Goal: Task Accomplishment & Management: Manage account settings

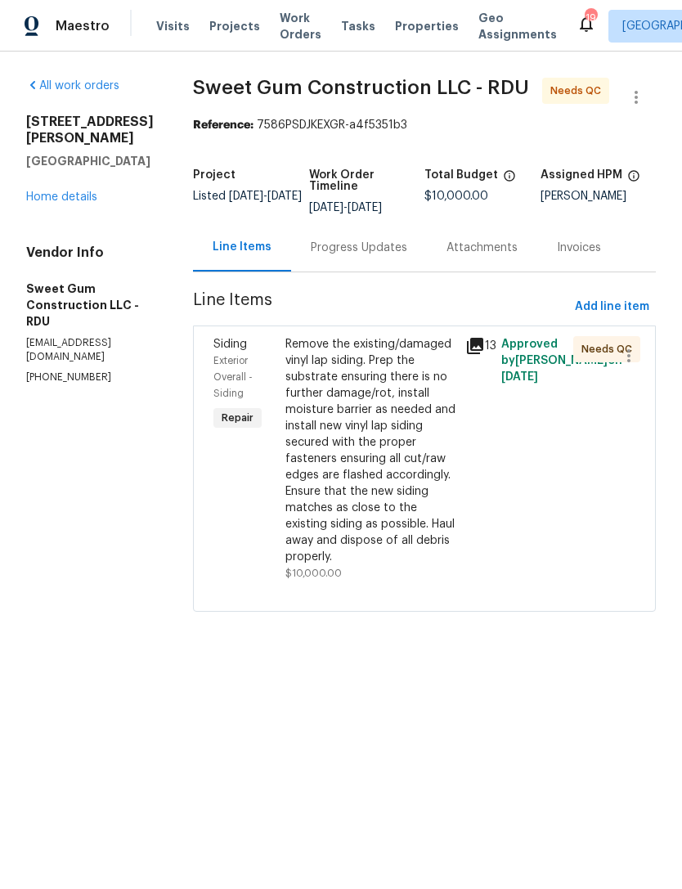
click at [57, 191] on link "Home details" at bounding box center [61, 196] width 71 height 11
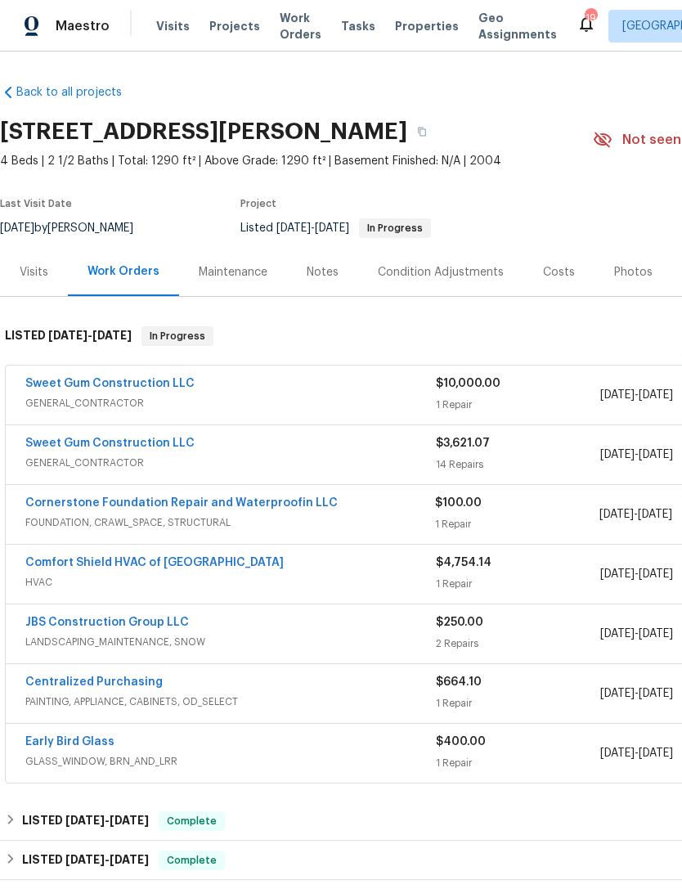
click at [60, 386] on link "Sweet Gum Construction LLC" at bounding box center [109, 383] width 169 height 11
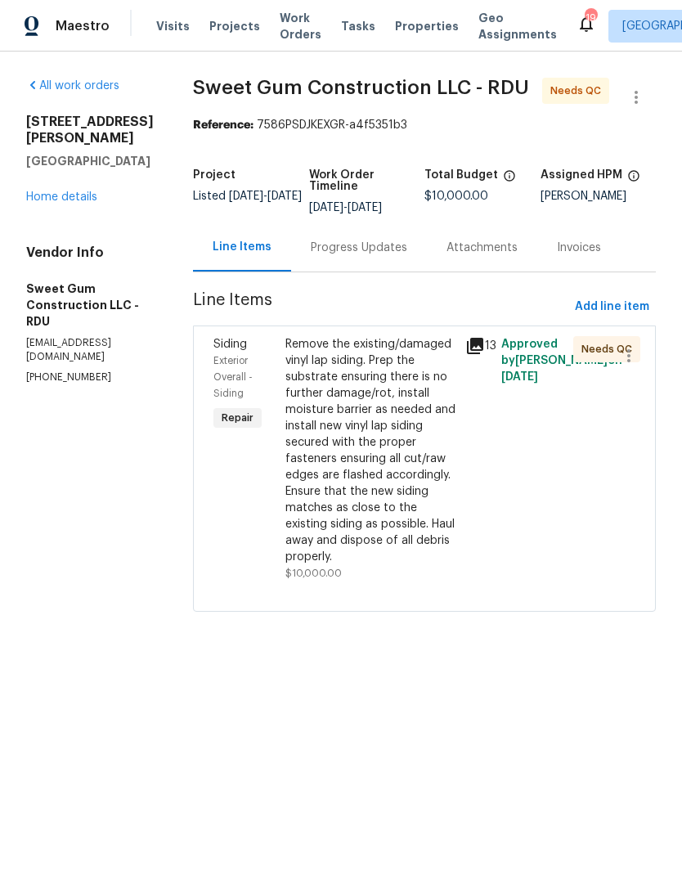
click at [416, 456] on div "Remove the existing/damaged vinyl lap siding. Prep the substrate ensuring there…" at bounding box center [370, 450] width 170 height 229
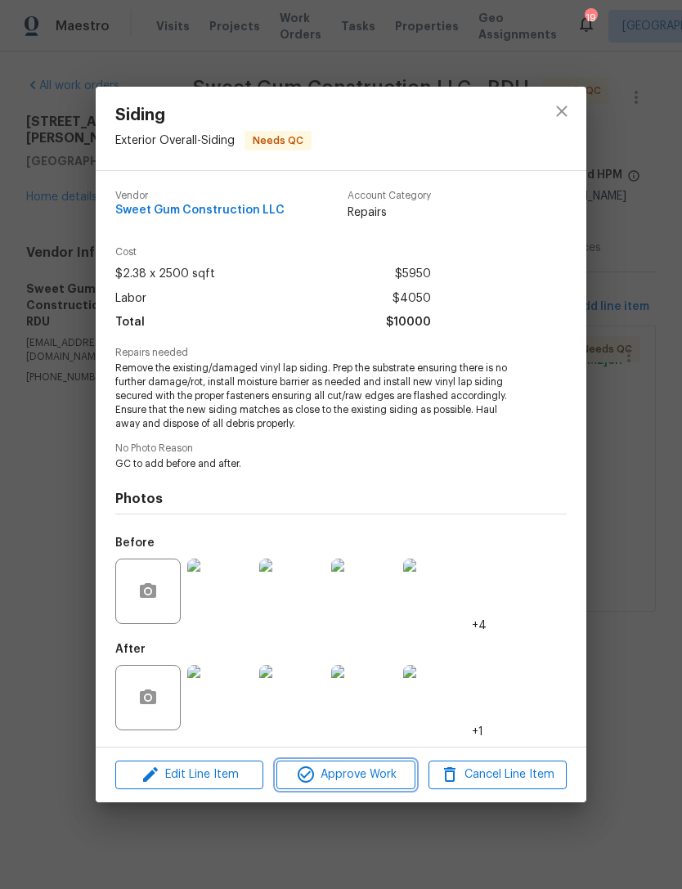
click at [384, 775] on span "Approve Work" at bounding box center [345, 775] width 128 height 20
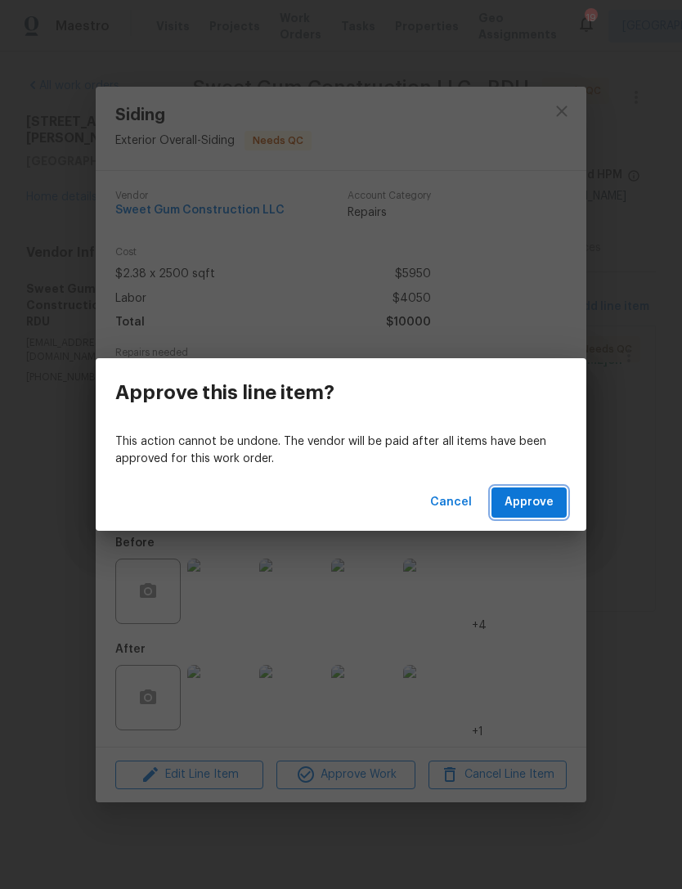
click at [549, 511] on span "Approve" at bounding box center [529, 502] width 49 height 20
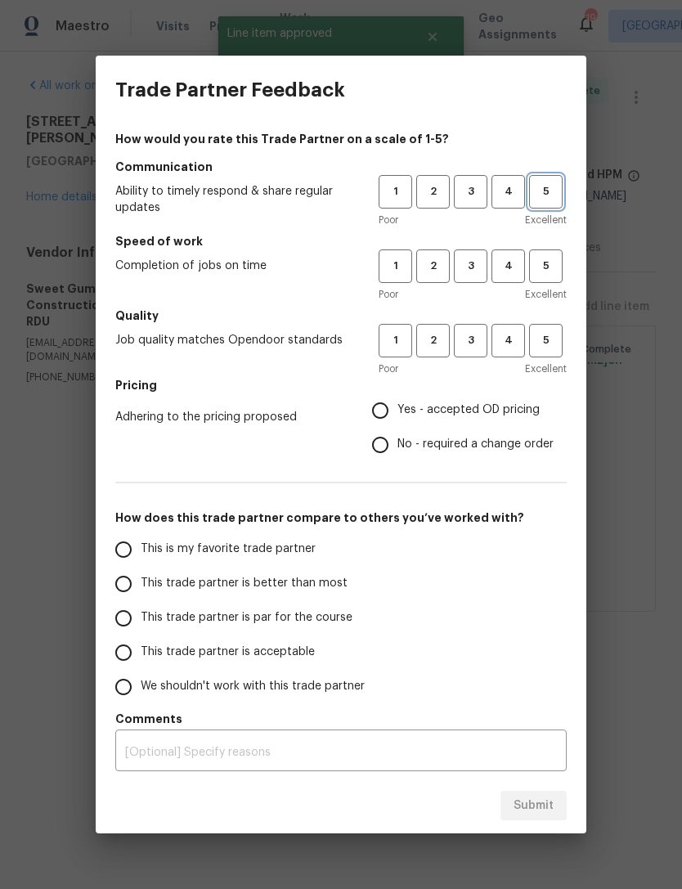
click at [559, 187] on span "5" at bounding box center [546, 191] width 30 height 19
click at [552, 258] on span "5" at bounding box center [546, 266] width 30 height 19
click at [508, 187] on span "4" at bounding box center [508, 191] width 30 height 19
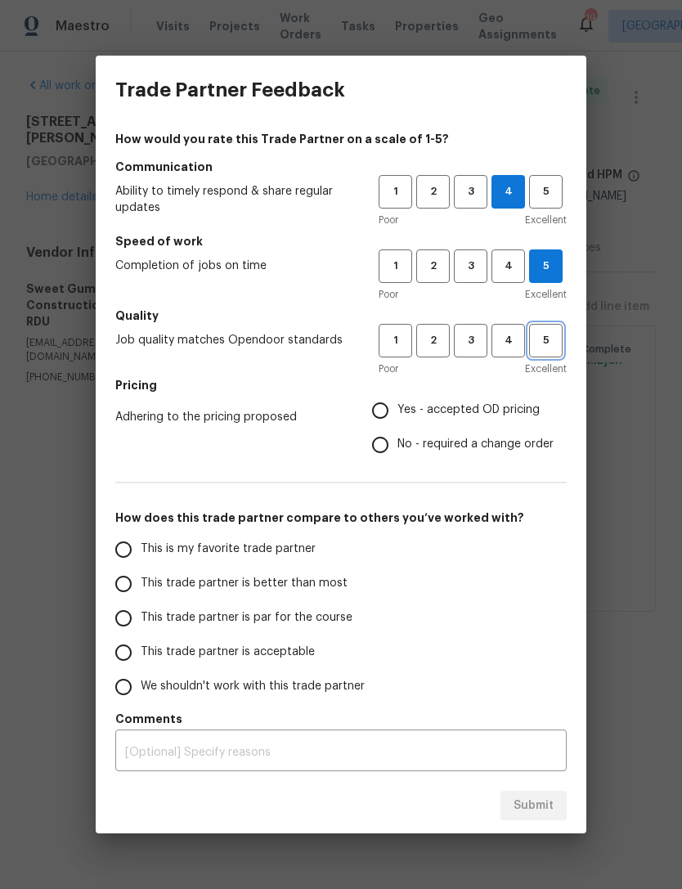
click at [557, 346] on span "5" at bounding box center [546, 340] width 30 height 19
click at [533, 405] on span "Yes - accepted OD pricing" at bounding box center [468, 410] width 142 height 17
click at [397, 405] on input "Yes - accepted OD pricing" at bounding box center [380, 410] width 34 height 34
radio input "true"
click at [123, 544] on input "This is my favorite trade partner" at bounding box center [123, 549] width 34 height 34
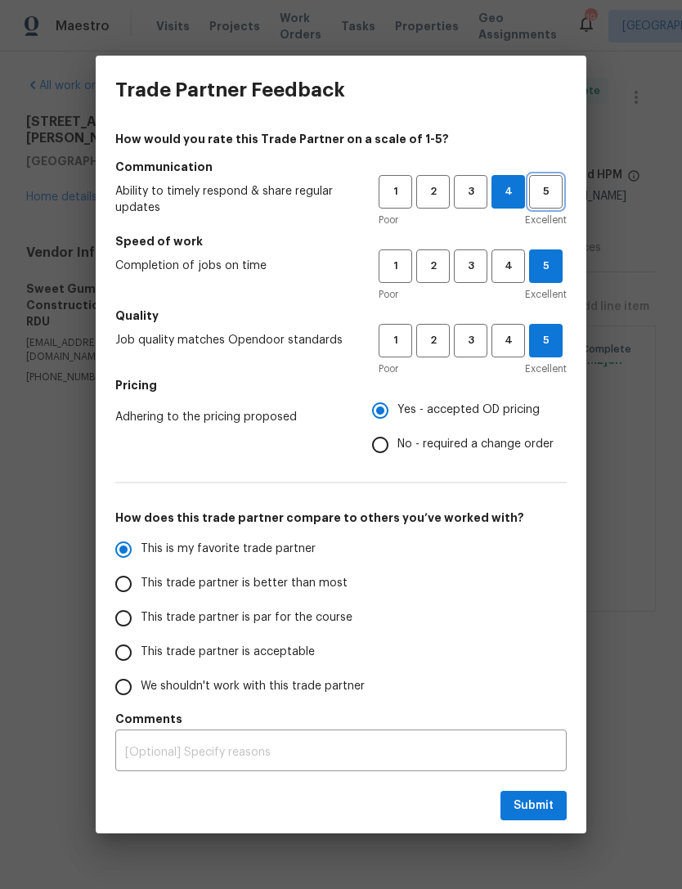
click at [554, 194] on span "5" at bounding box center [546, 191] width 30 height 19
radio input "true"
click at [555, 802] on button "Submit" at bounding box center [534, 806] width 66 height 30
radio input "false"
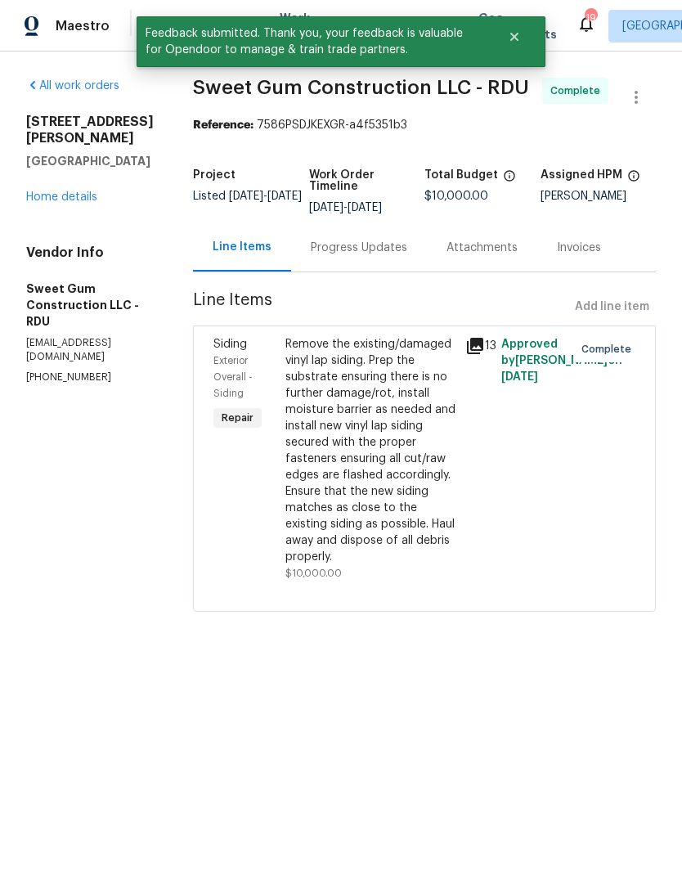
click at [56, 168] on div "311 Burnette St Durham, NC 27707 Home details" at bounding box center [90, 160] width 128 height 92
click at [58, 191] on link "Home details" at bounding box center [61, 196] width 71 height 11
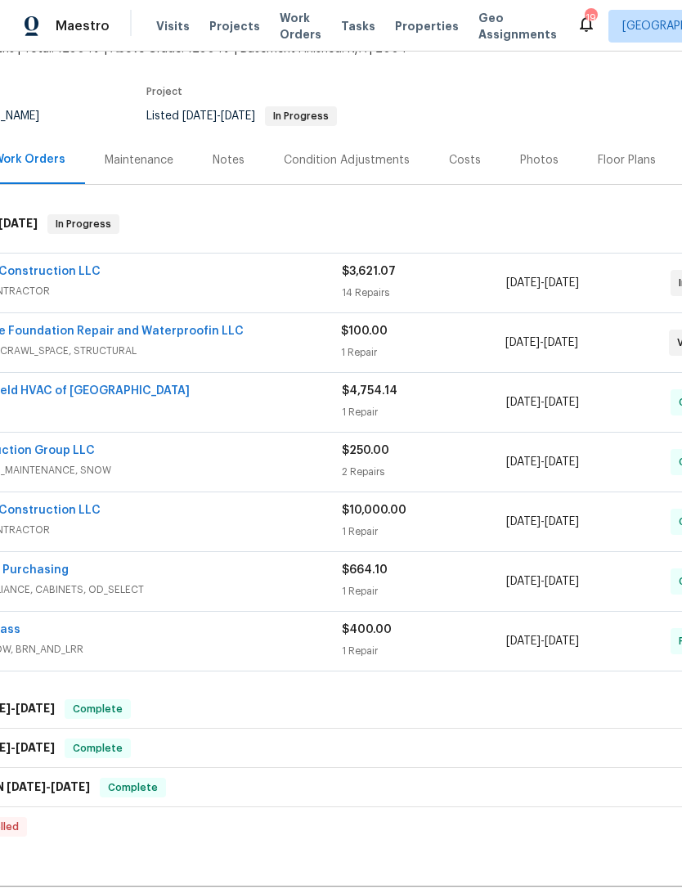
scroll to position [102, 110]
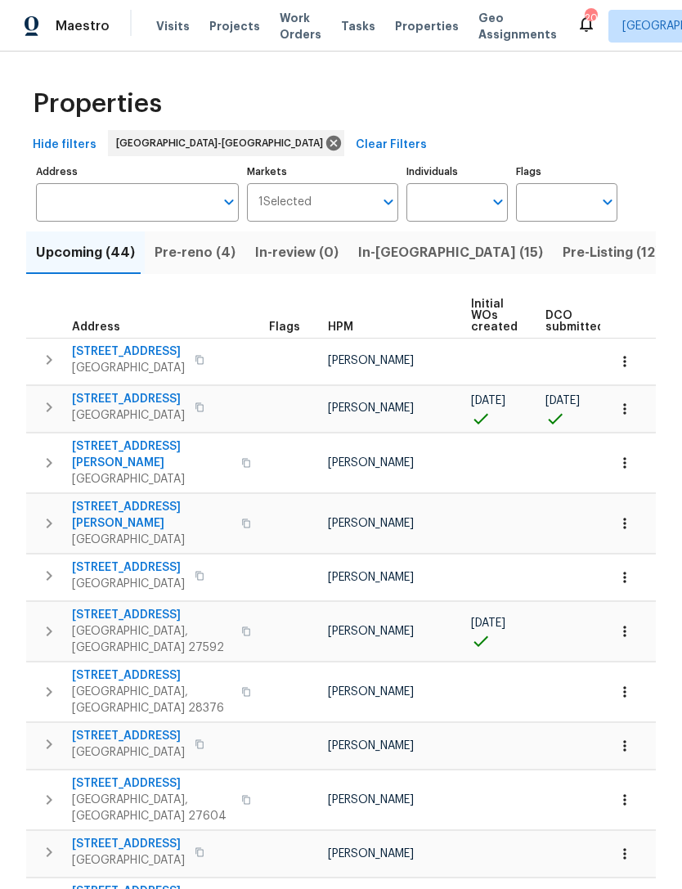
click at [132, 401] on span "[STREET_ADDRESS]" at bounding box center [128, 399] width 113 height 16
click at [187, 258] on span "Pre-reno (4)" at bounding box center [195, 252] width 81 height 23
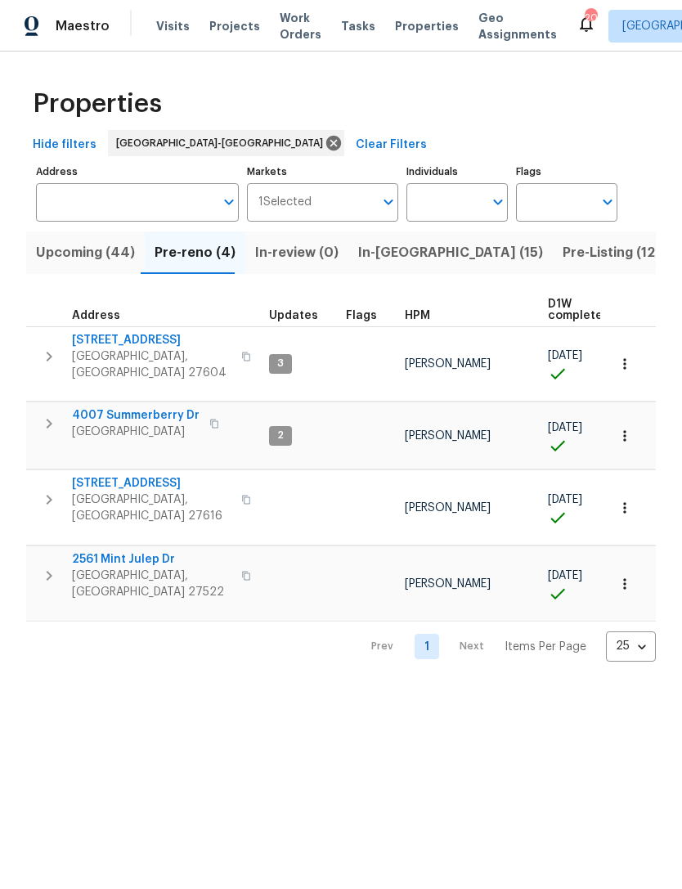
click at [391, 258] on span "In-reno (15)" at bounding box center [450, 252] width 185 height 23
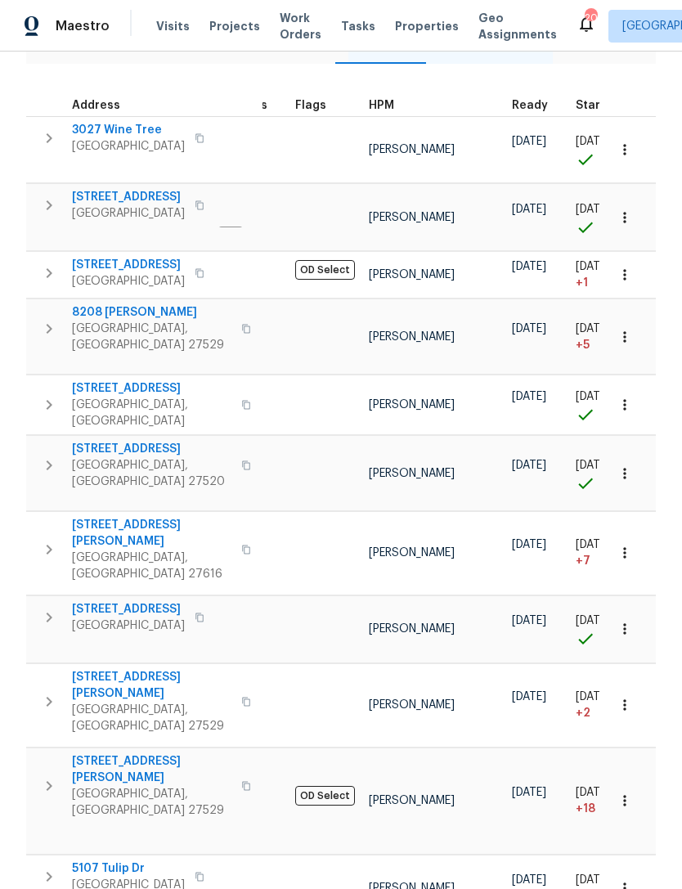
click at [227, 25] on span "Projects" at bounding box center [234, 26] width 51 height 16
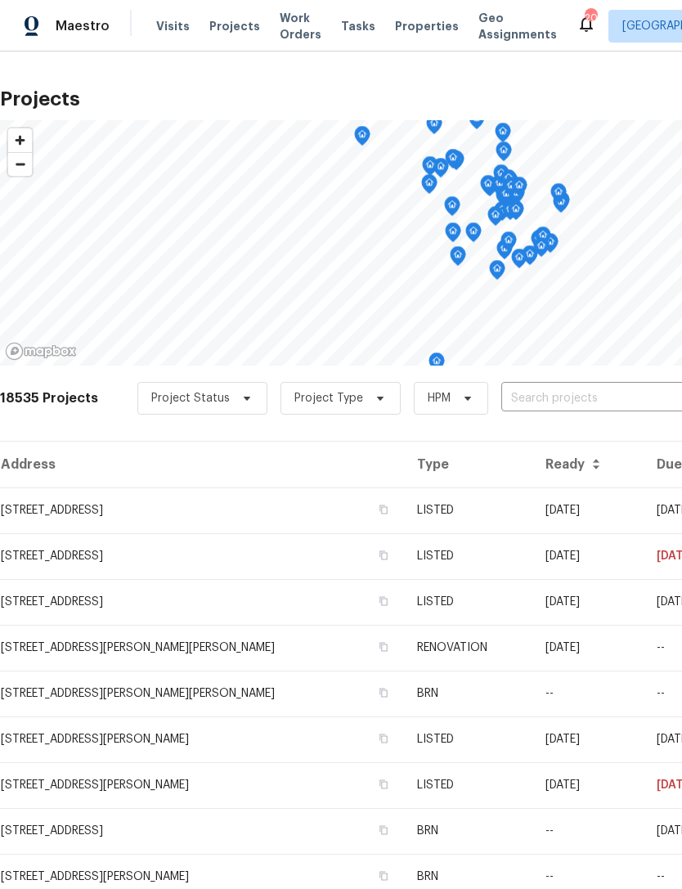
click at [563, 399] on input "text" at bounding box center [594, 398] width 187 height 25
type input "Whitt rd"
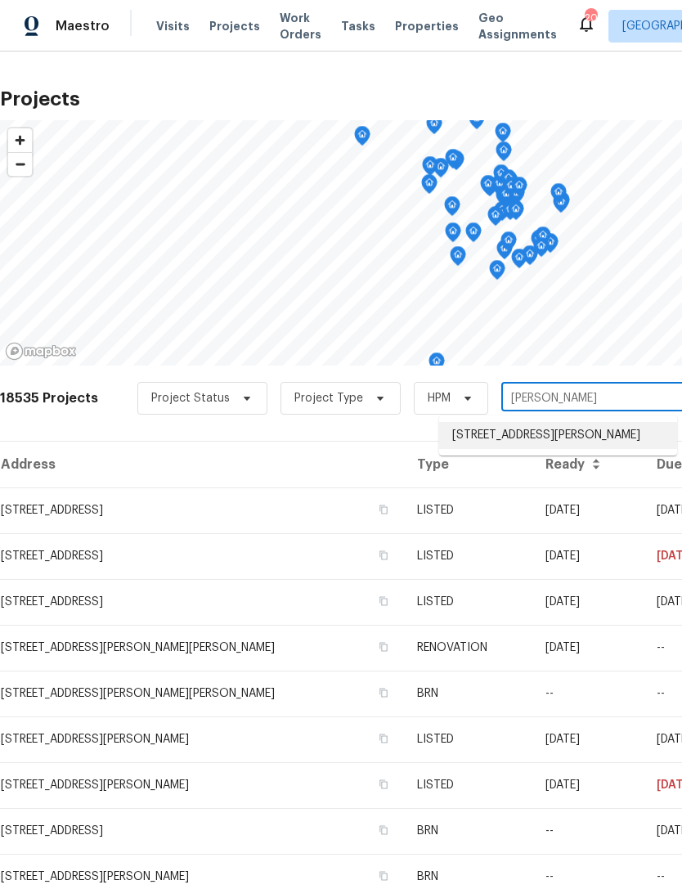
click at [580, 441] on li "6423 Whitt Rd, Durham, NC 27712" at bounding box center [558, 435] width 238 height 27
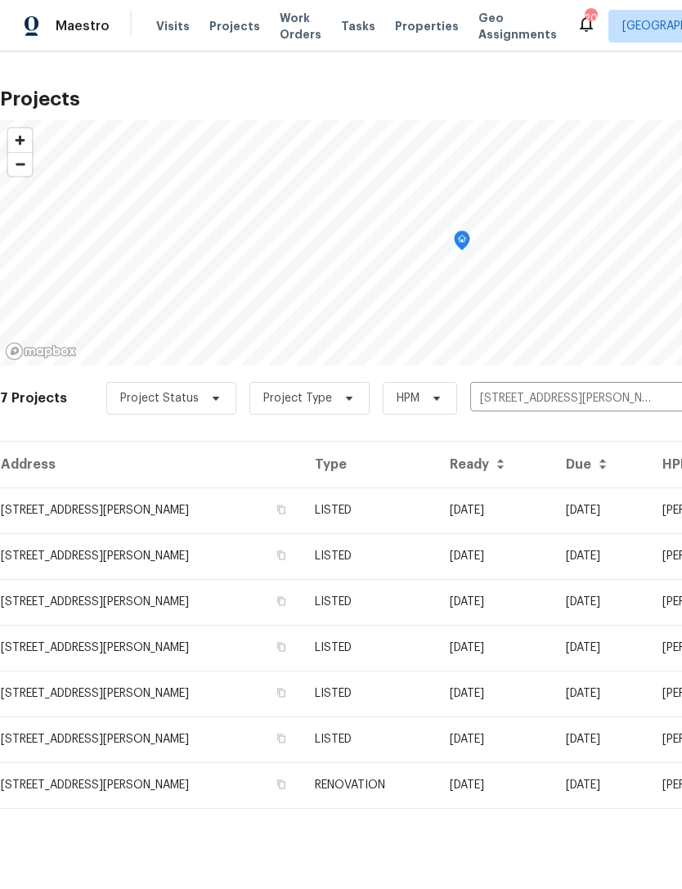
click at [65, 519] on td "6423 Whitt Rd, Durham, NC 27712" at bounding box center [151, 510] width 302 height 46
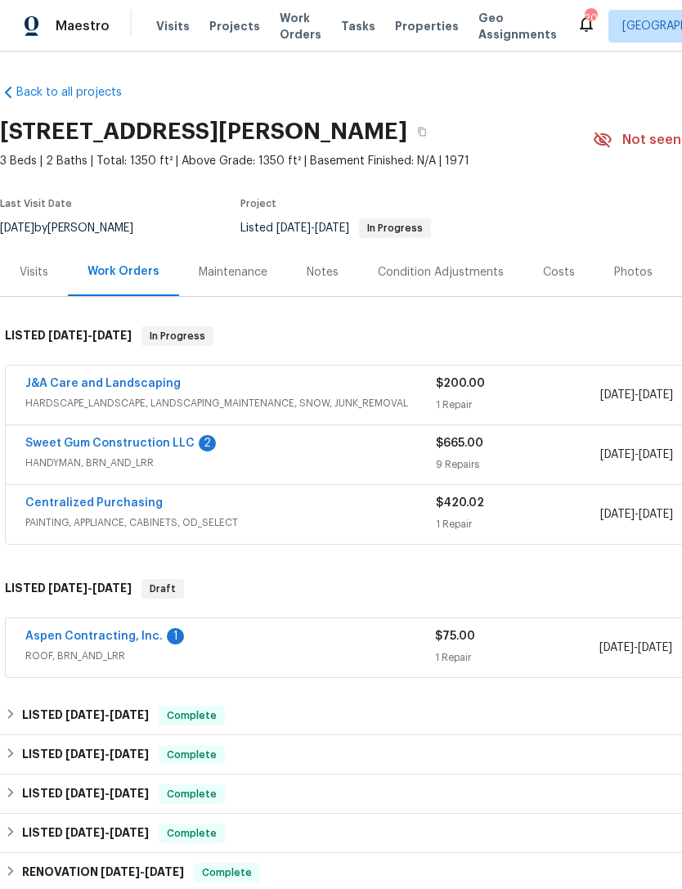
click at [79, 444] on link "Sweet Gum Construction LLC" at bounding box center [109, 443] width 169 height 11
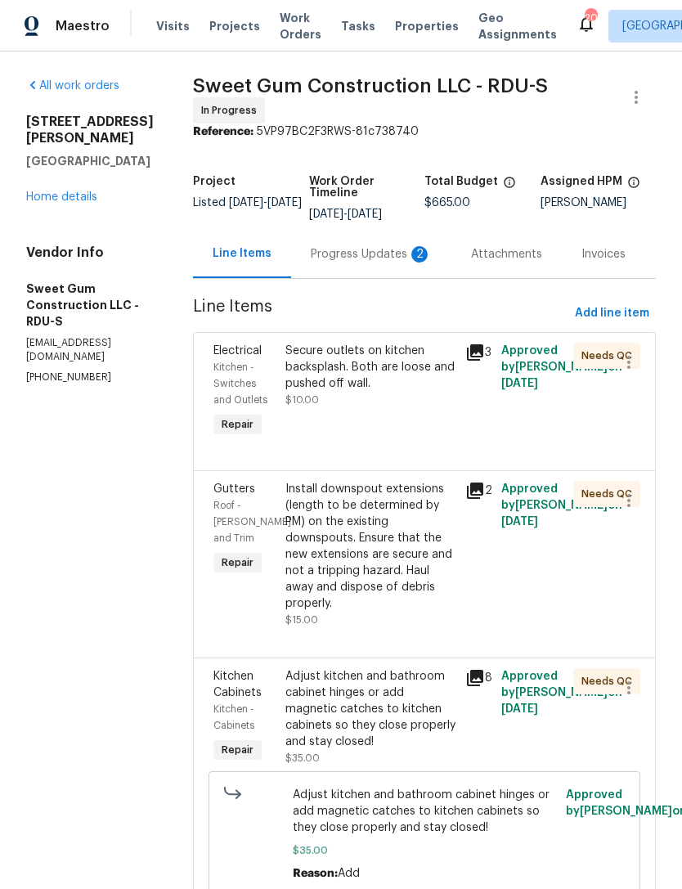
click at [381, 263] on div "Progress Updates 2" at bounding box center [371, 254] width 121 height 16
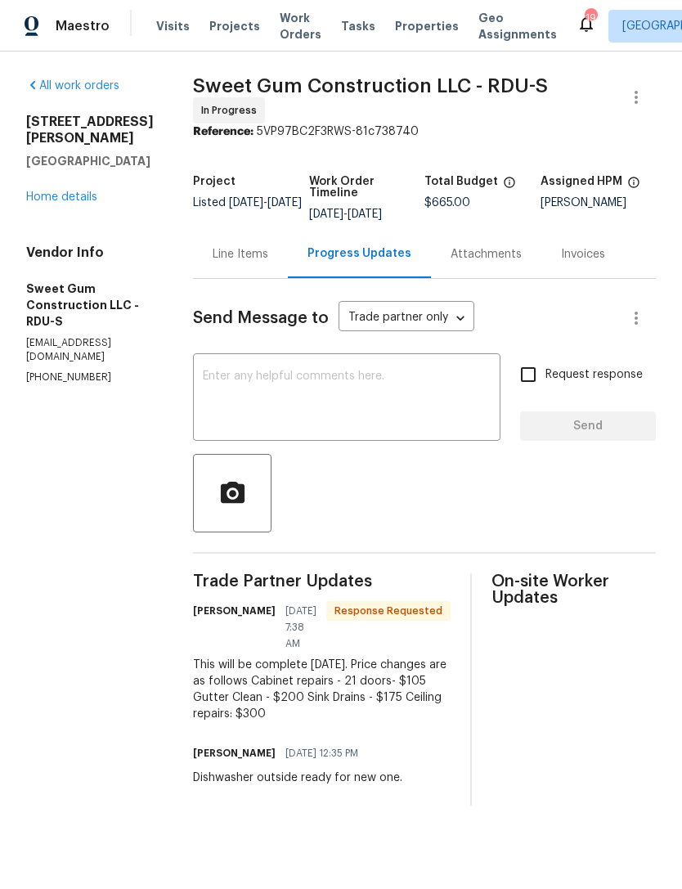
click at [58, 191] on link "Home details" at bounding box center [61, 196] width 71 height 11
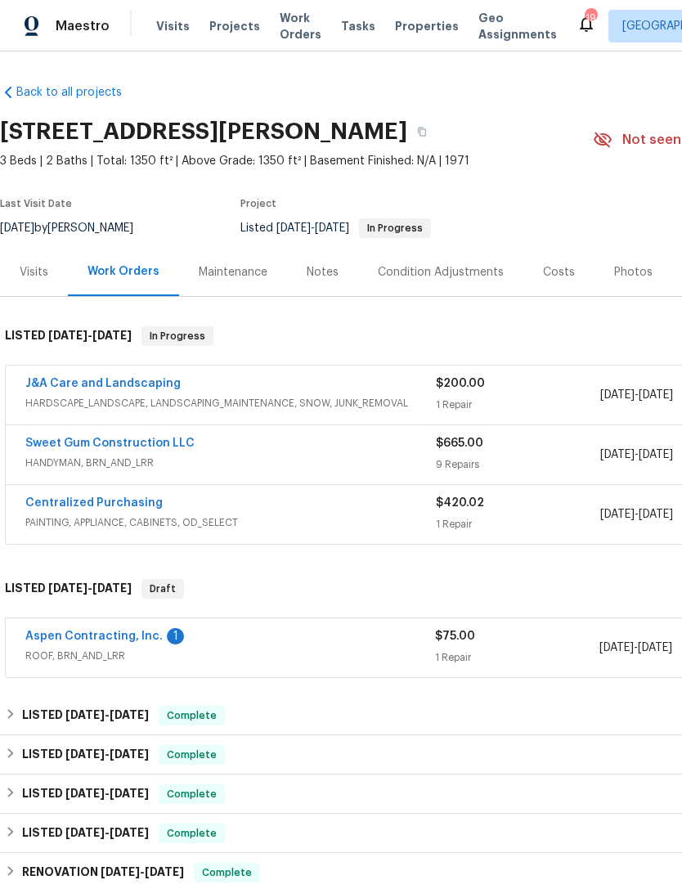
click at [79, 384] on link "J&A Care and Landscaping" at bounding box center [102, 383] width 155 height 11
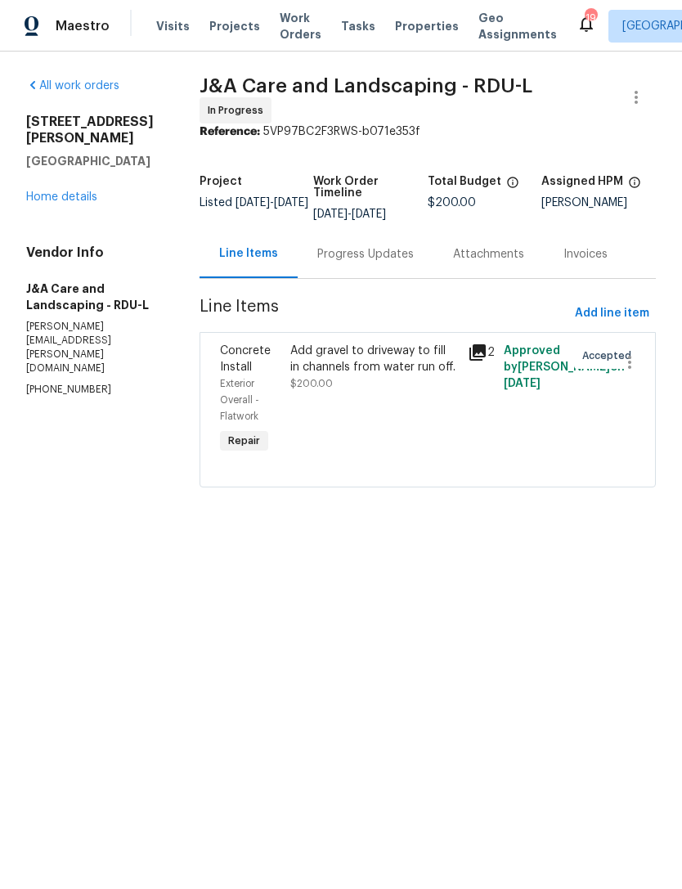
click at [406, 263] on div "Progress Updates" at bounding box center [365, 254] width 97 height 16
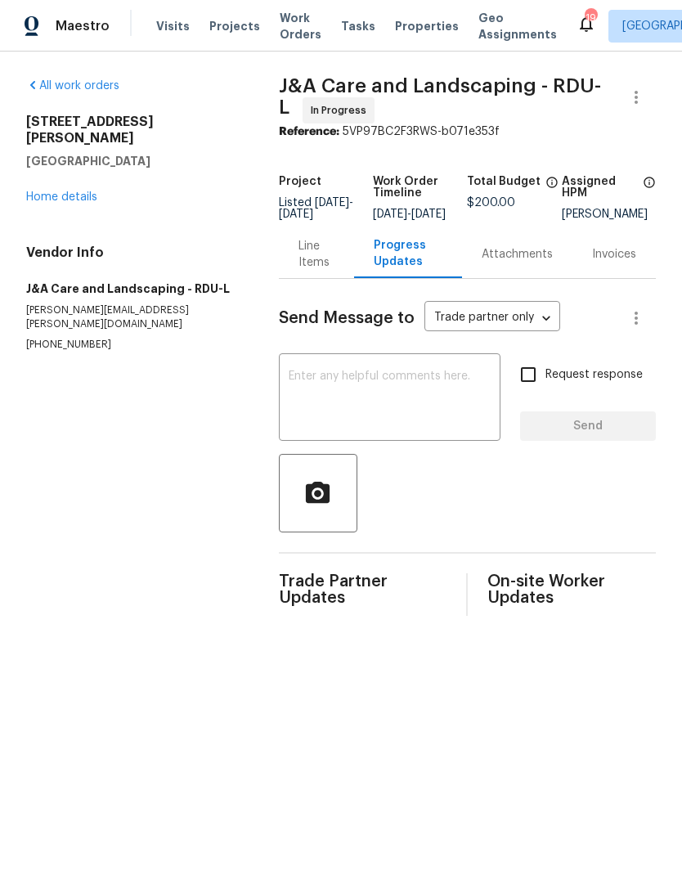
click at [69, 191] on link "Home details" at bounding box center [61, 196] width 71 height 11
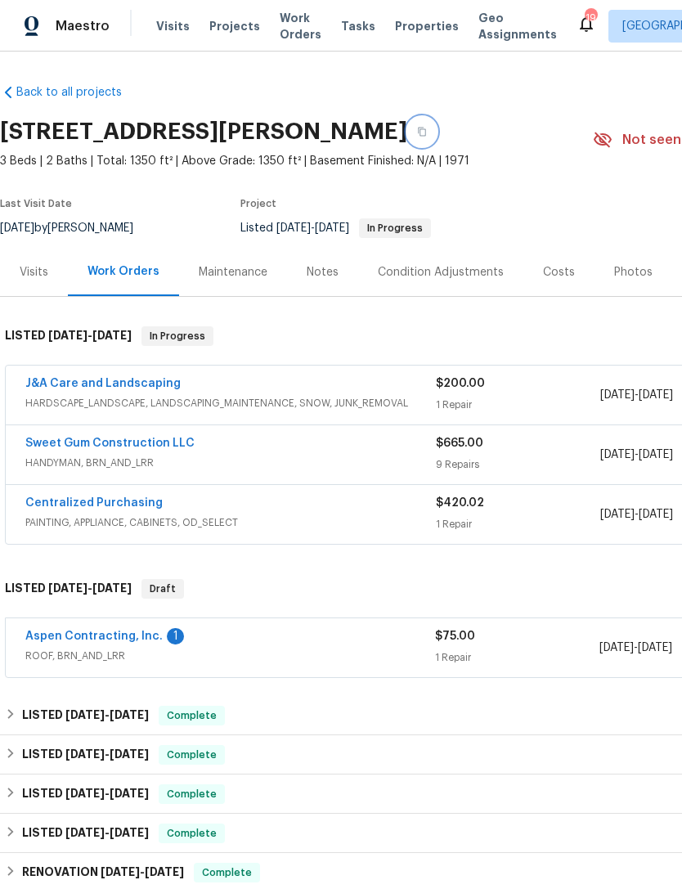
click at [418, 128] on icon "button" at bounding box center [422, 132] width 8 height 9
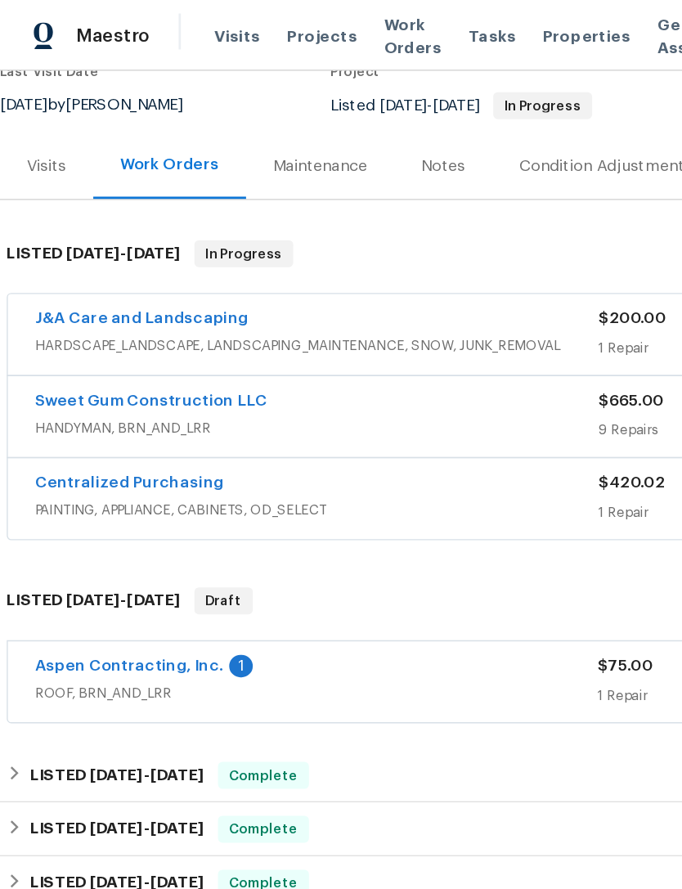
scroll to position [151, 0]
click at [59, 487] on link "Aspen Contracting, Inc." at bounding box center [93, 484] width 137 height 11
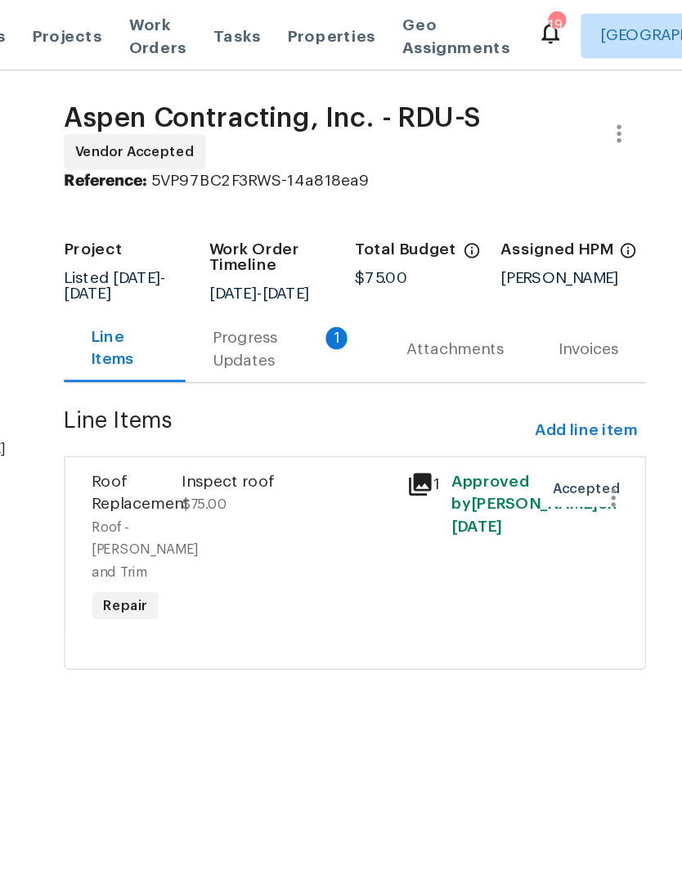
click at [340, 267] on div "Progress Updates 1" at bounding box center [391, 254] width 102 height 33
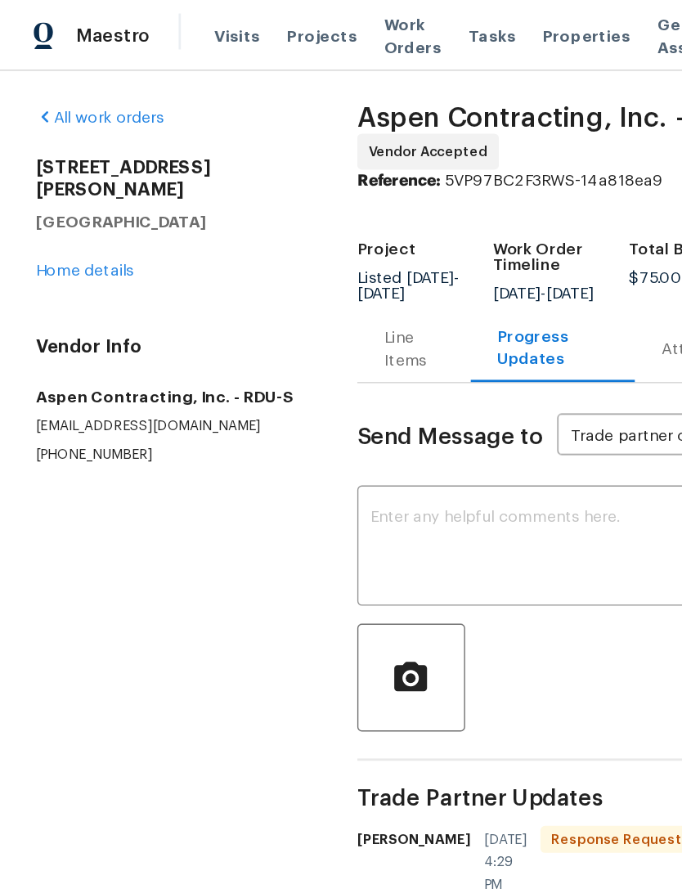
click at [298, 267] on div "Line Items" at bounding box center [301, 254] width 43 height 33
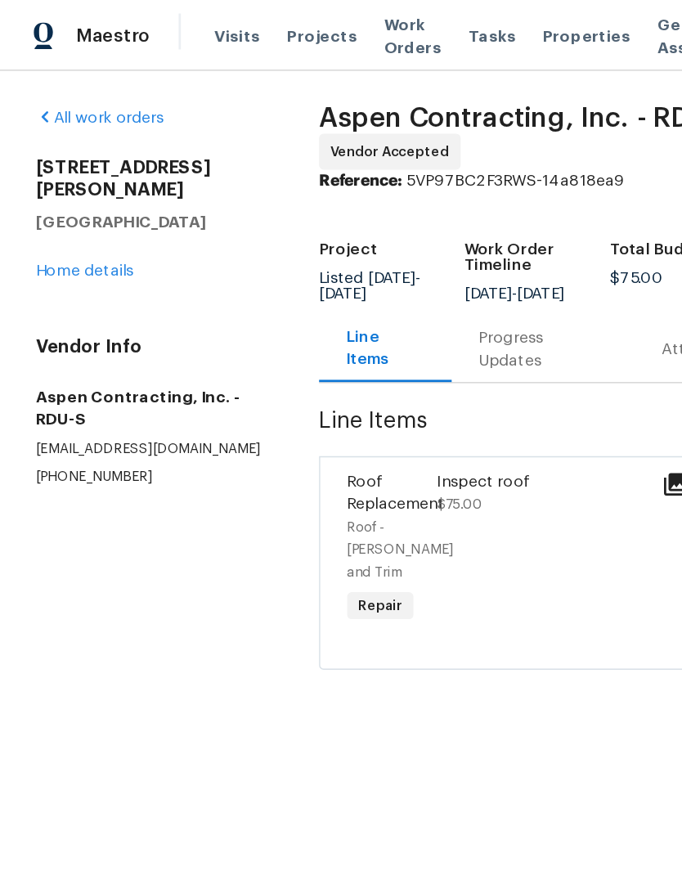
click at [49, 191] on link "Home details" at bounding box center [61, 196] width 71 height 11
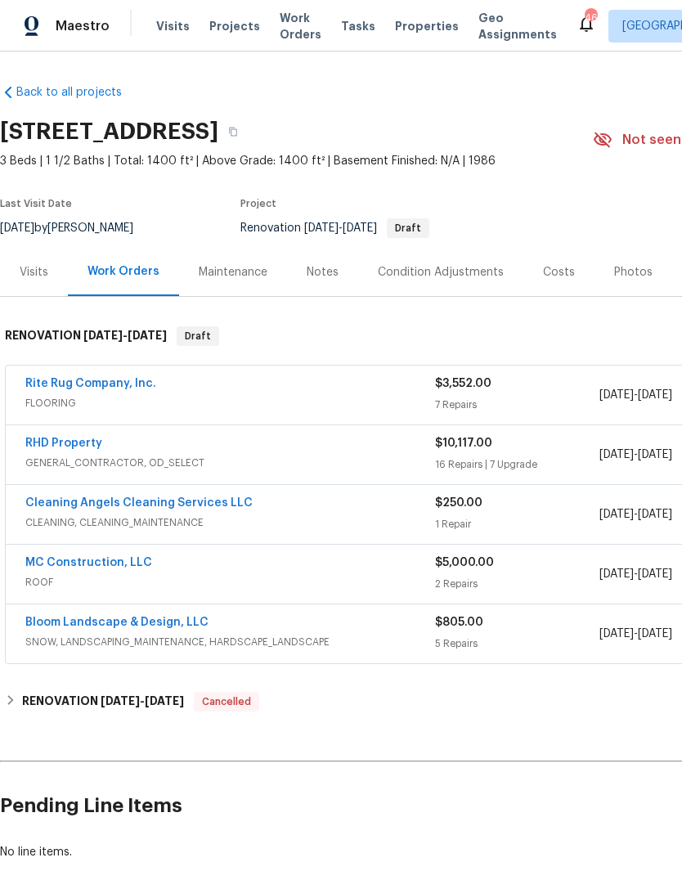
click at [332, 278] on div "Notes" at bounding box center [323, 272] width 32 height 16
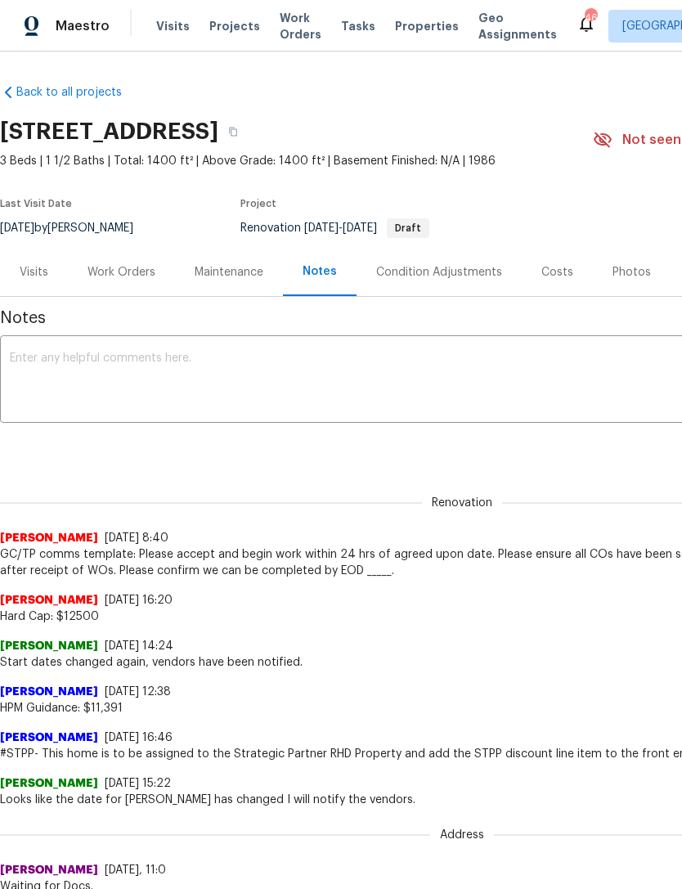
click at [531, 383] on textarea at bounding box center [462, 381] width 905 height 57
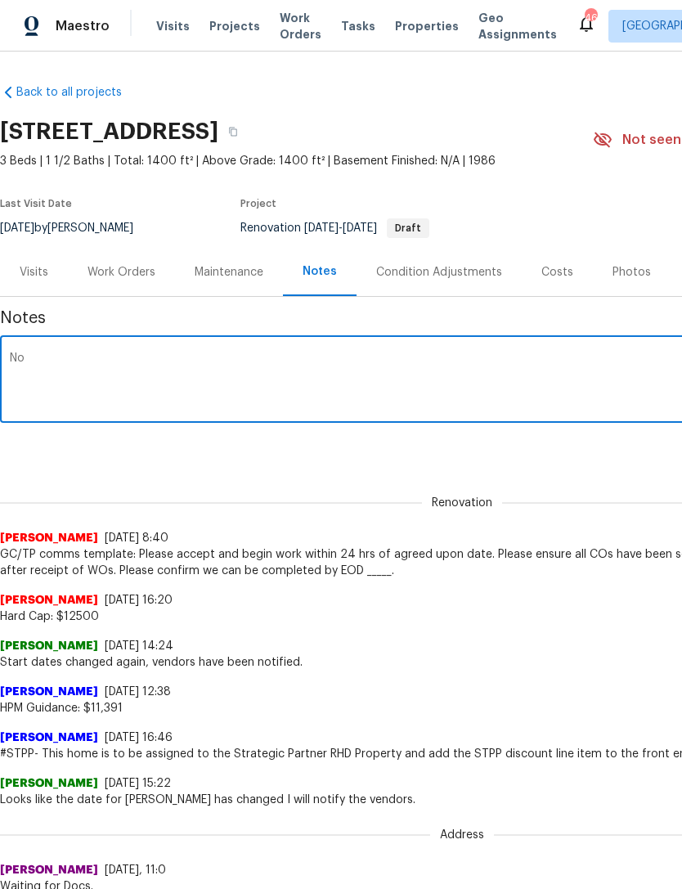
type textarea "N"
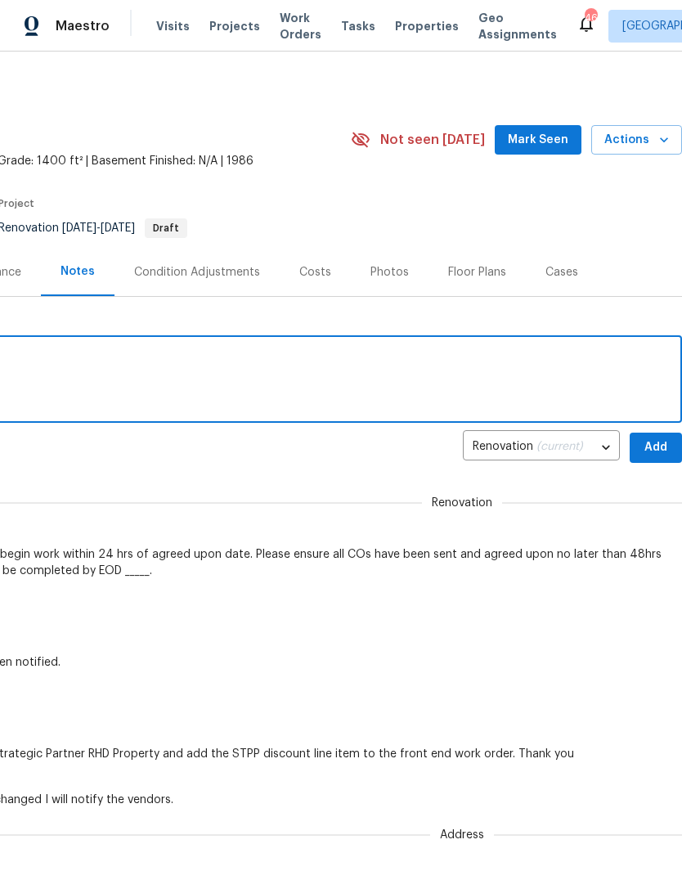
scroll to position [0, 242]
type textarea "Roofing to be completed [DATE]"
click at [653, 446] on span "Add" at bounding box center [656, 448] width 26 height 20
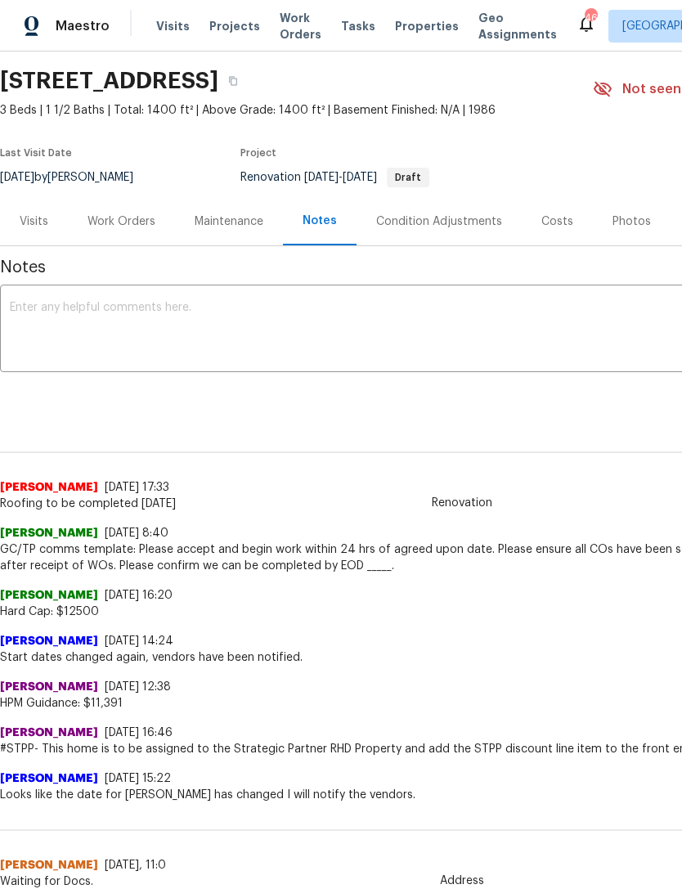
scroll to position [51, -1]
click at [115, 215] on div "Work Orders" at bounding box center [122, 221] width 68 height 16
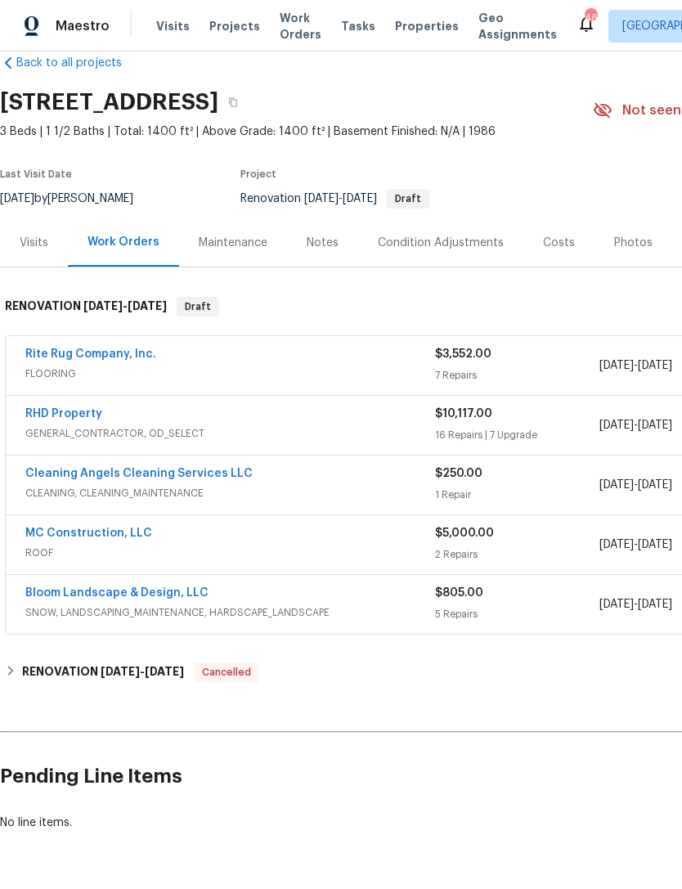
scroll to position [29, 0]
click at [47, 418] on link "RHD Property" at bounding box center [63, 413] width 77 height 11
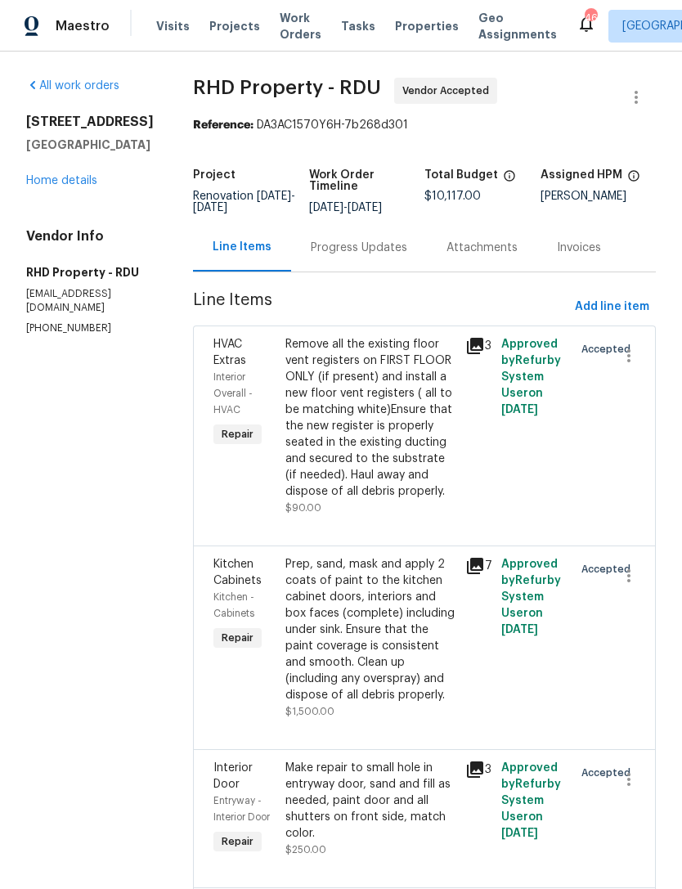
click at [396, 255] on div "Progress Updates" at bounding box center [359, 248] width 97 height 16
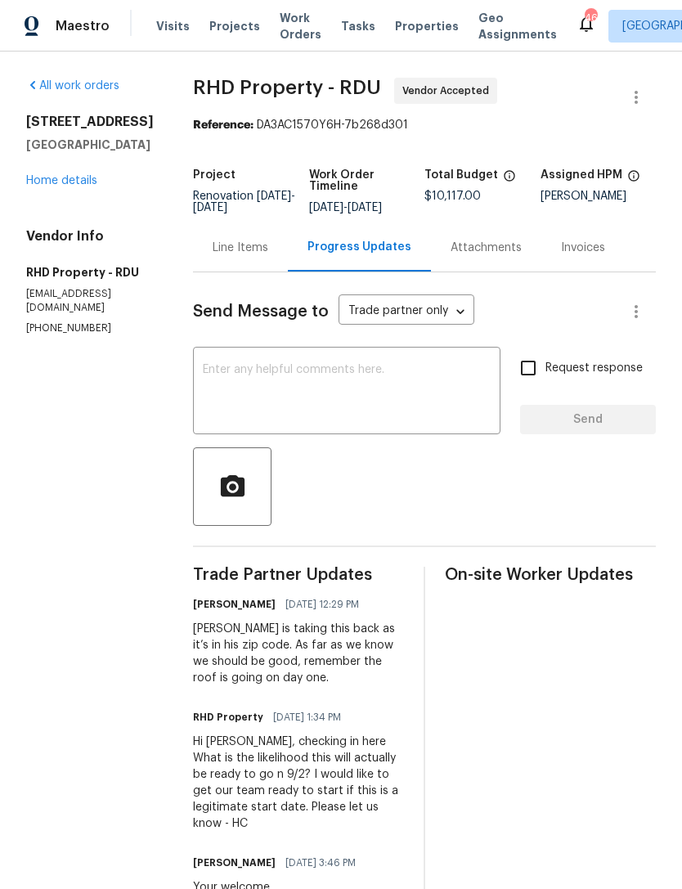
click at [380, 405] on textarea at bounding box center [347, 392] width 288 height 57
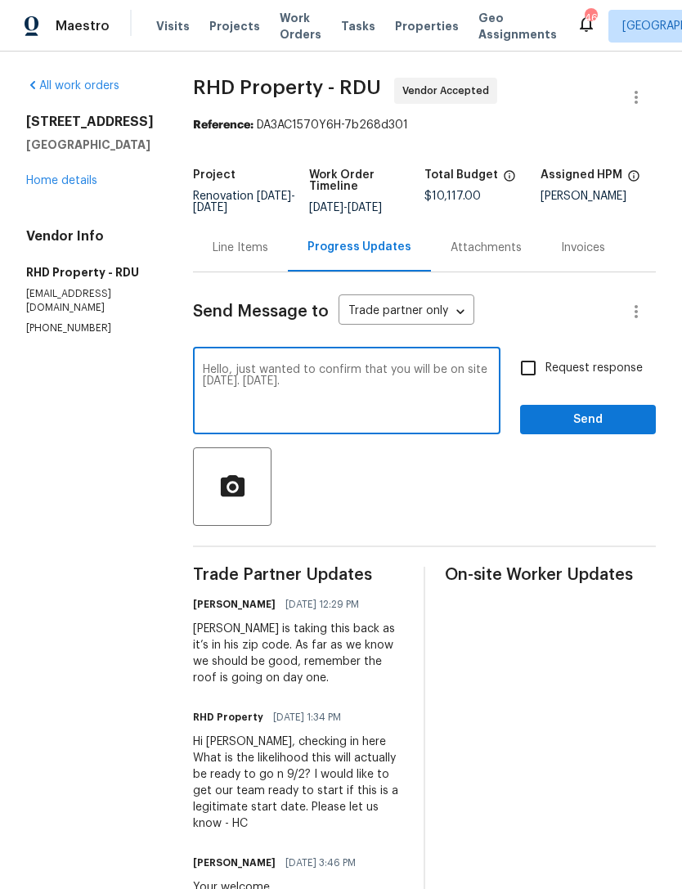
click at [317, 406] on textarea "Hello, just wanted to confirm that you will be on site [DATE]. [DATE]." at bounding box center [347, 392] width 288 height 57
paste textarea
type textarea "Hello, just wanted to confirm that you will be on site to start this project [D…"
click at [540, 385] on input "Request response" at bounding box center [528, 368] width 34 height 34
checkbox input "true"
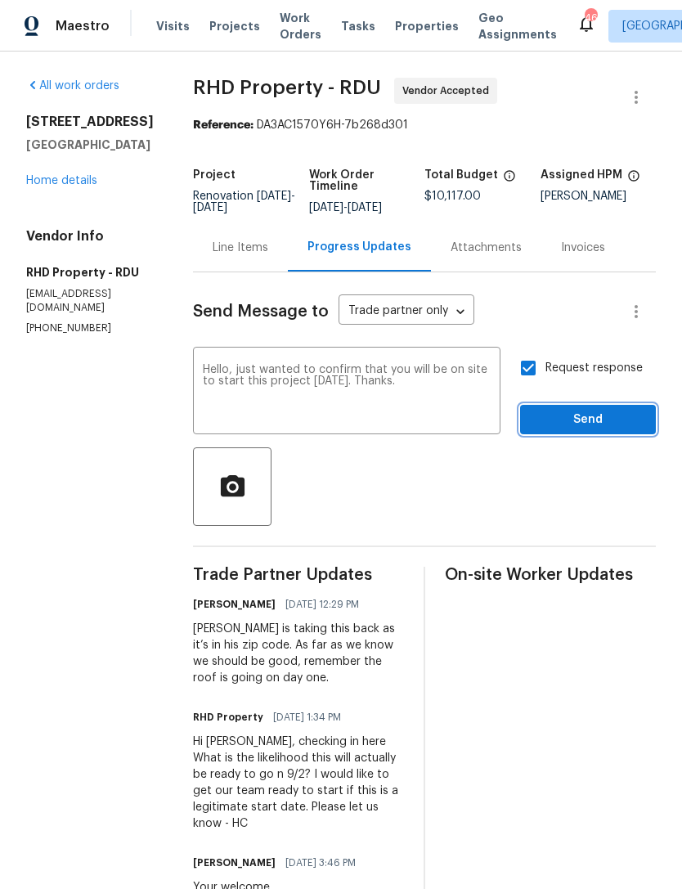
click at [603, 430] on span "Send" at bounding box center [588, 420] width 110 height 20
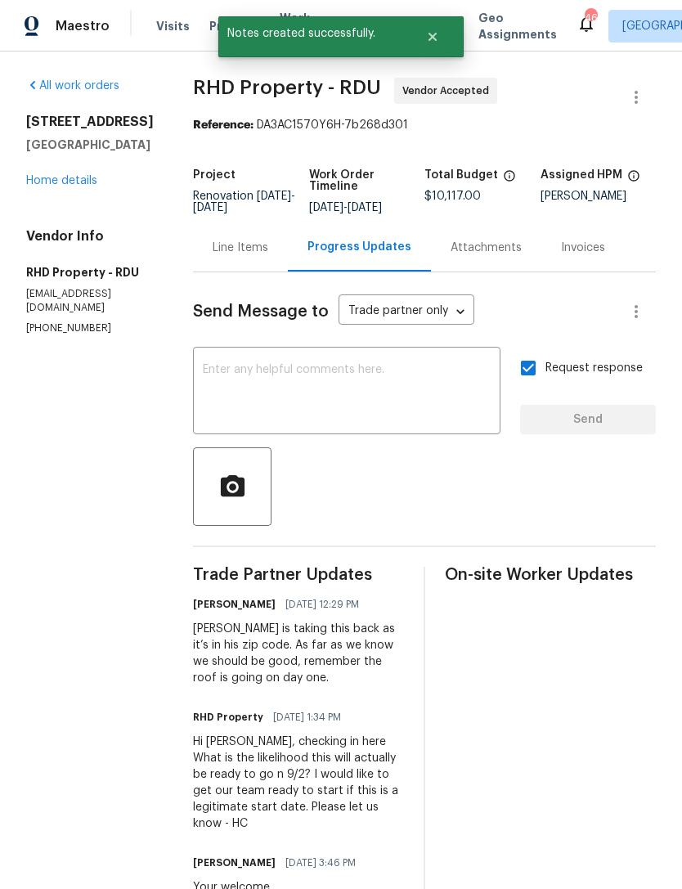
click at [51, 185] on link "Home details" at bounding box center [61, 180] width 71 height 11
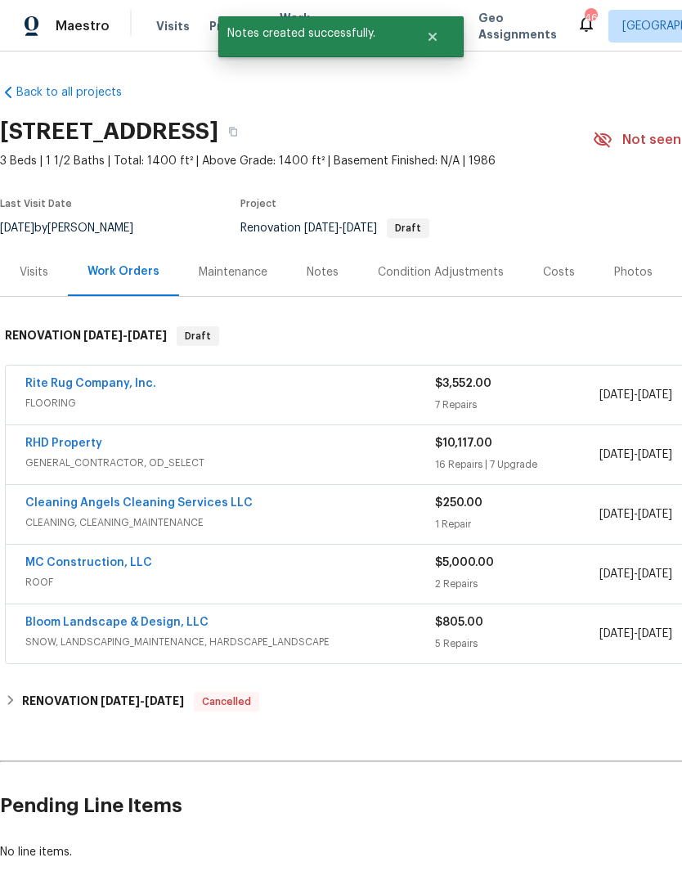
click at [42, 563] on link "MC Construction, LLC" at bounding box center [88, 562] width 127 height 11
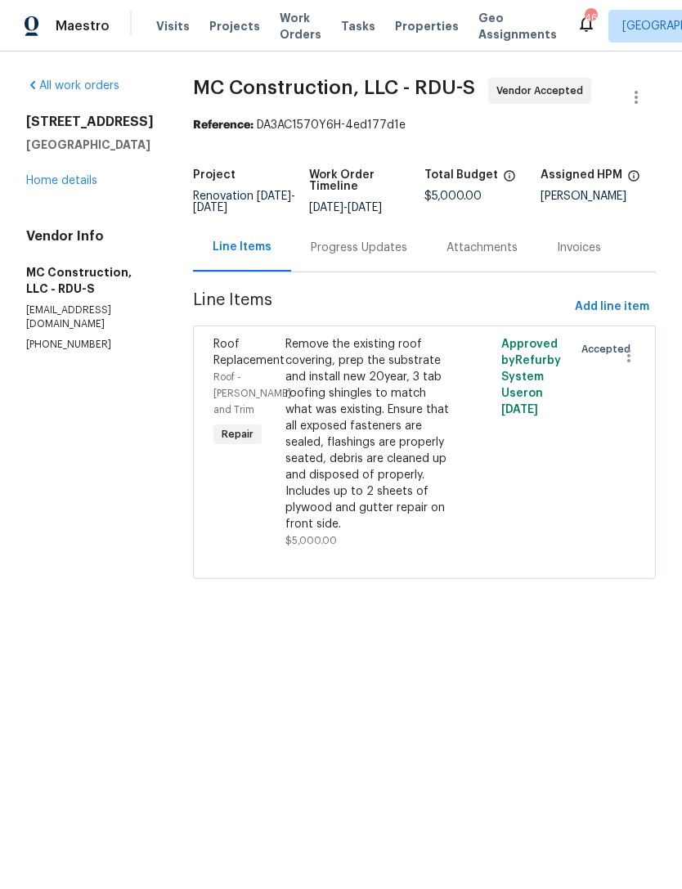
click at [382, 251] on div "Progress Updates" at bounding box center [359, 248] width 97 height 16
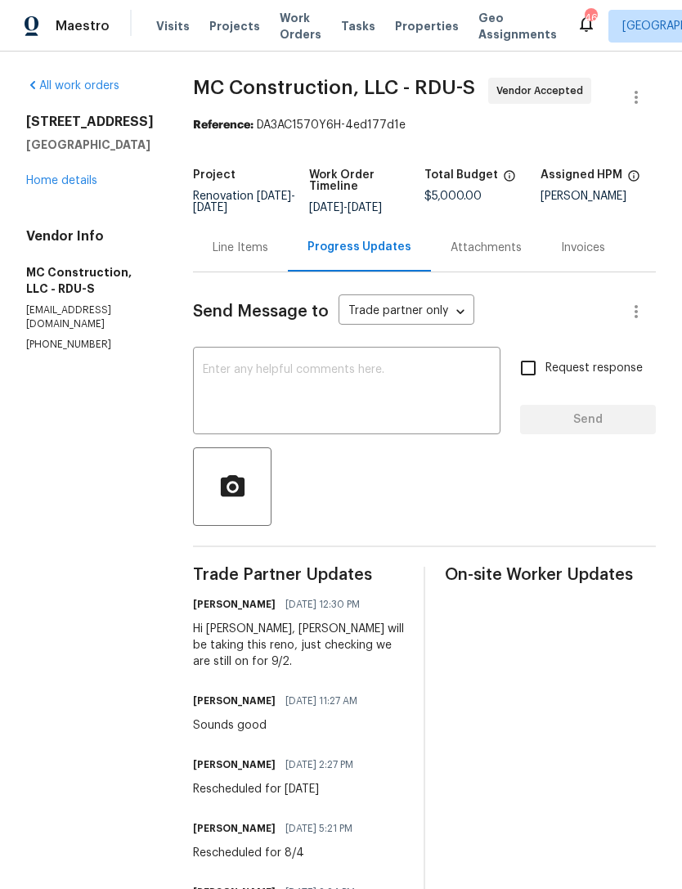
click at [418, 414] on textarea at bounding box center [347, 392] width 288 height 57
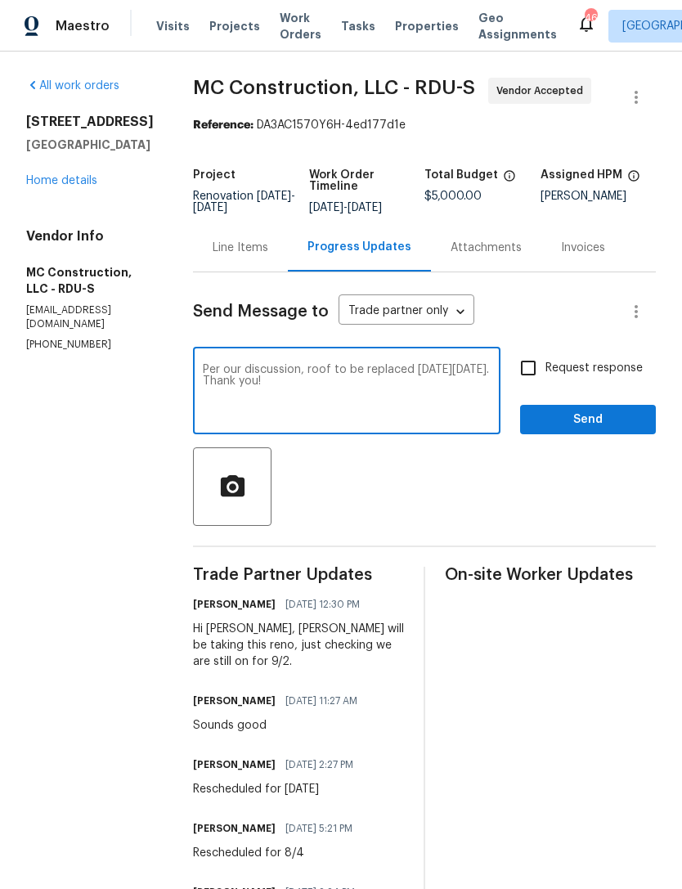
type textarea "Per our discussion, roof to be replaced on Friday, September 5. Thank you!"
click at [541, 367] on input "Request response" at bounding box center [528, 368] width 34 height 34
checkbox input "true"
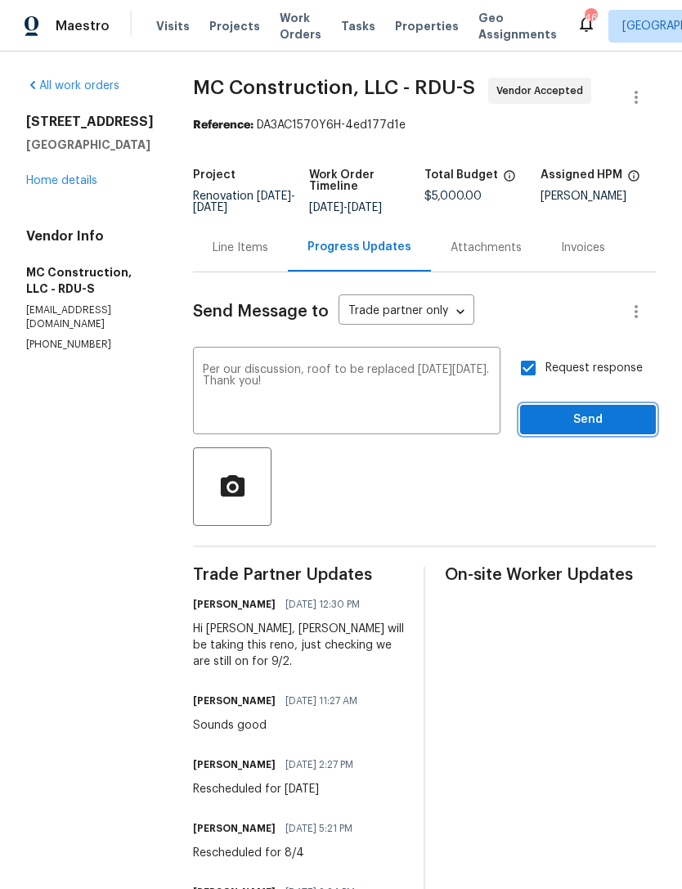
click at [606, 430] on button "Send" at bounding box center [588, 420] width 136 height 30
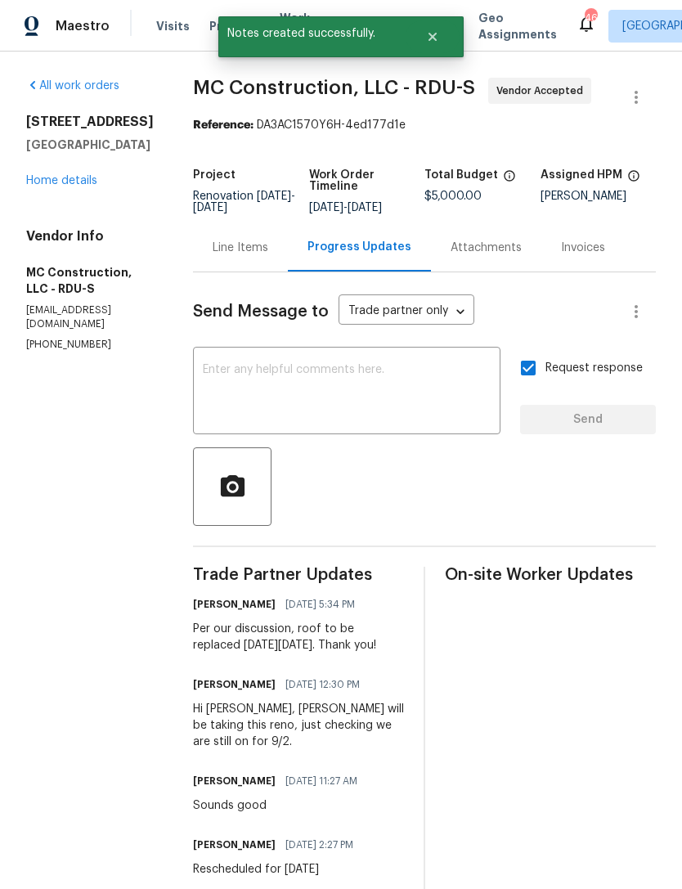
click at [48, 183] on link "Home details" at bounding box center [61, 180] width 71 height 11
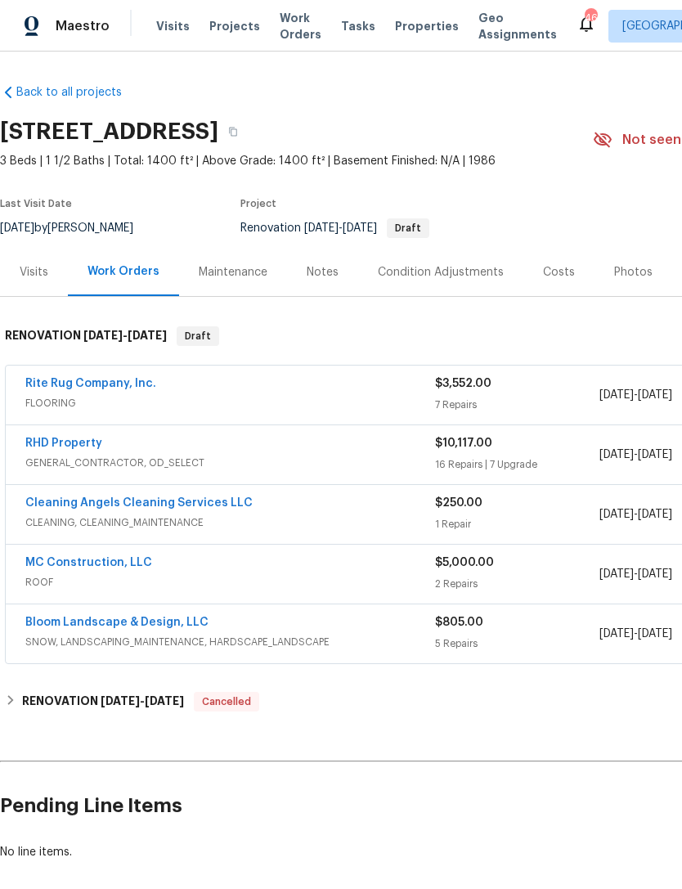
click at [59, 621] on link "Bloom Landscape & Design, LLC" at bounding box center [116, 622] width 183 height 11
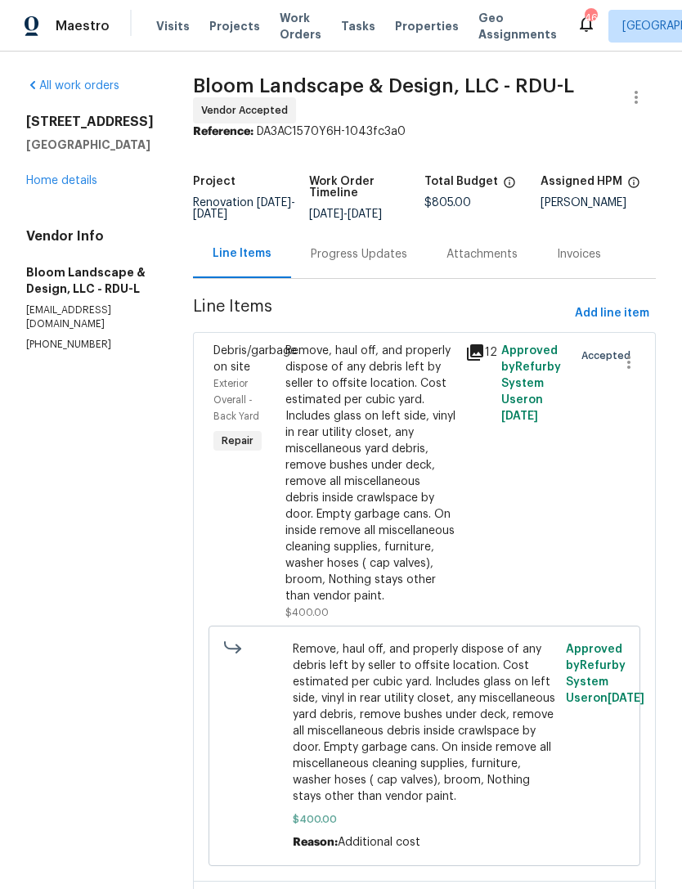
click at [388, 243] on div "Progress Updates" at bounding box center [359, 254] width 136 height 48
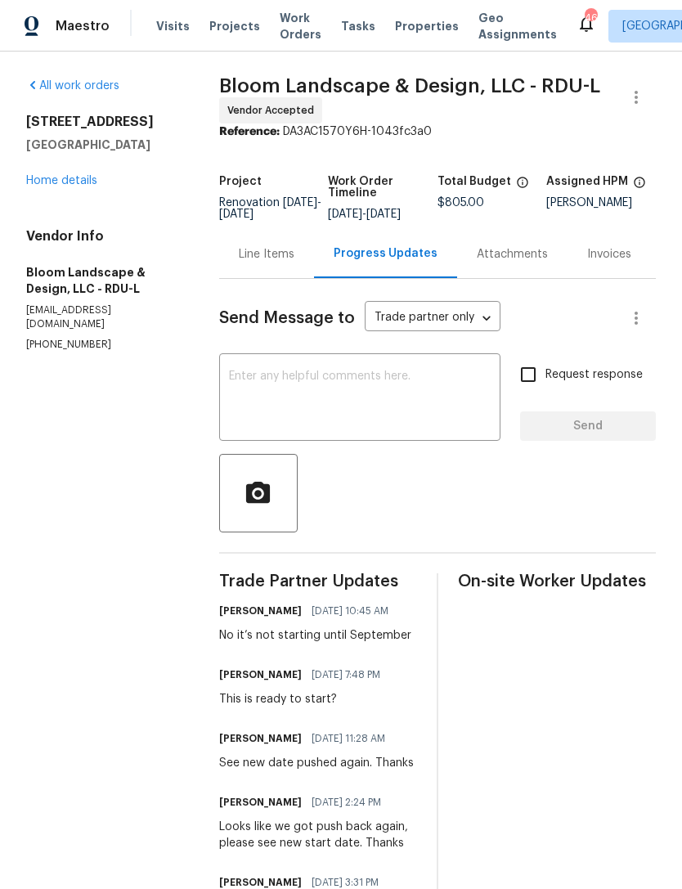
click at [286, 263] on div "Line Items" at bounding box center [267, 254] width 56 height 16
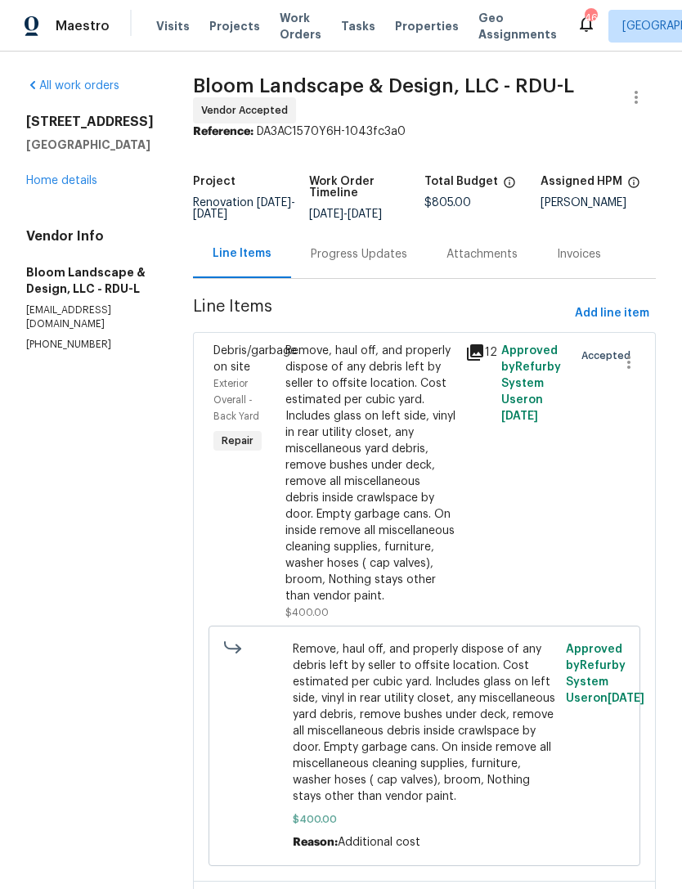
click at [67, 186] on link "Home details" at bounding box center [61, 180] width 71 height 11
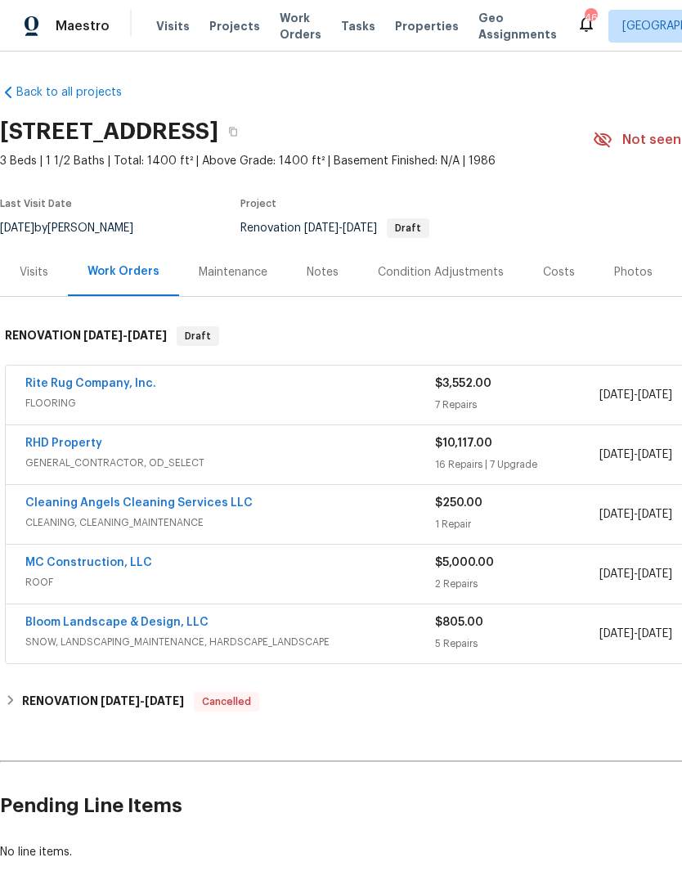
click at [63, 443] on link "RHD Property" at bounding box center [63, 443] width 77 height 11
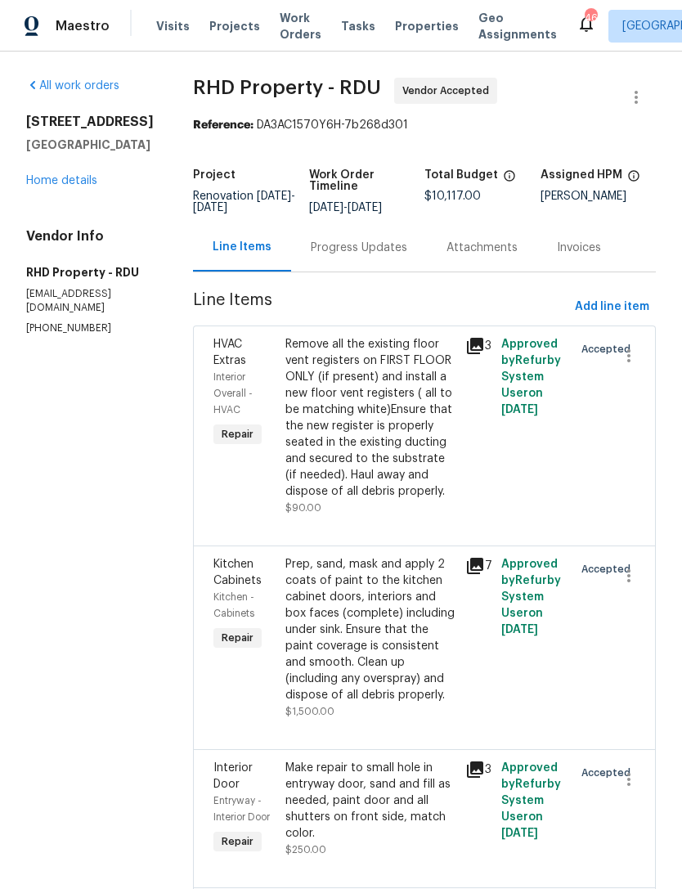
click at [378, 256] on div "Progress Updates" at bounding box center [359, 248] width 97 height 16
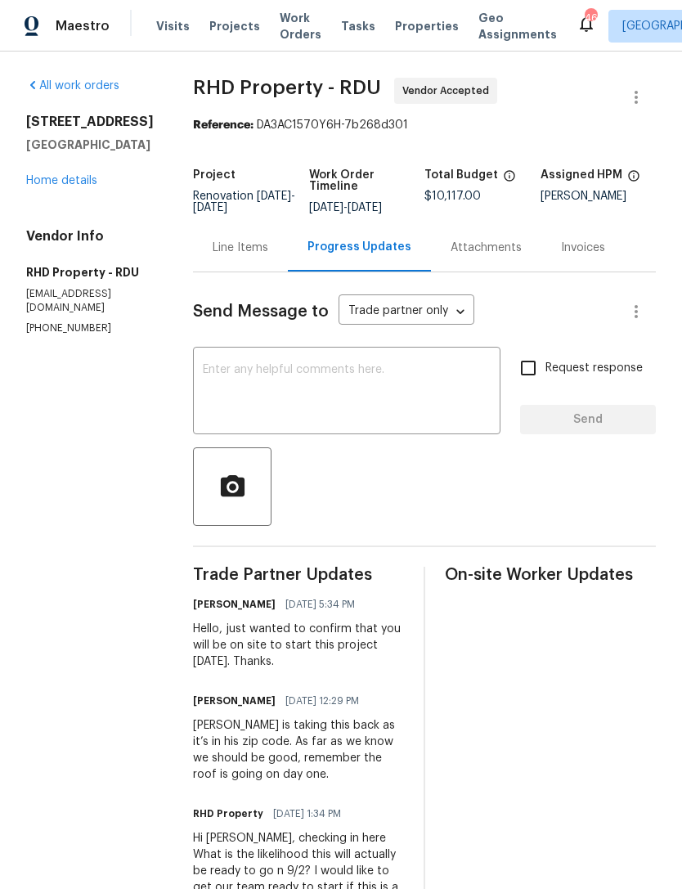
click at [397, 403] on textarea at bounding box center [347, 392] width 288 height 57
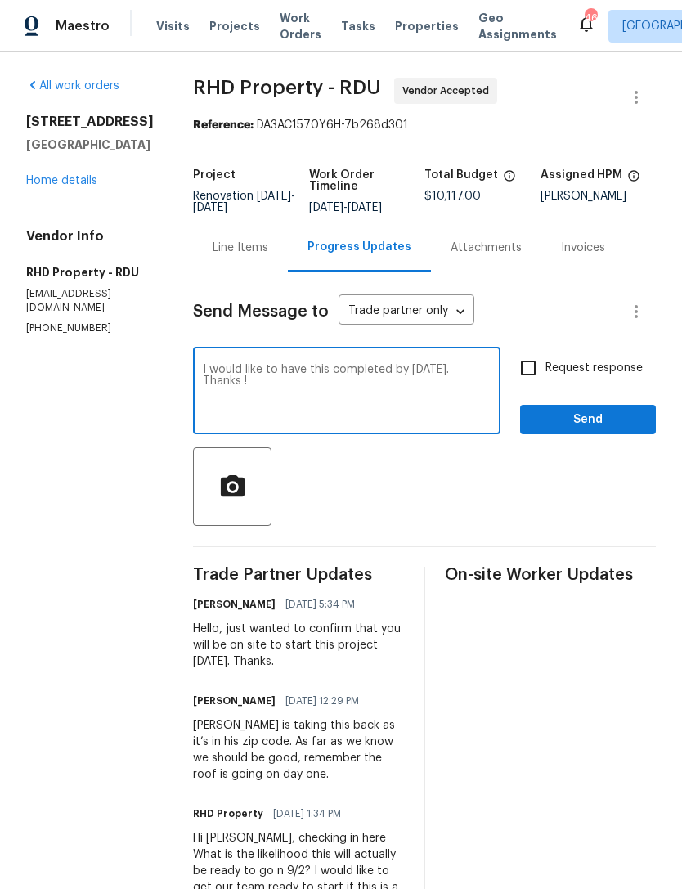
type textarea "I would like to have this completed by Wednesday Sept 10. Thanks !"
click at [523, 385] on input "Request response" at bounding box center [528, 368] width 34 height 34
checkbox input "true"
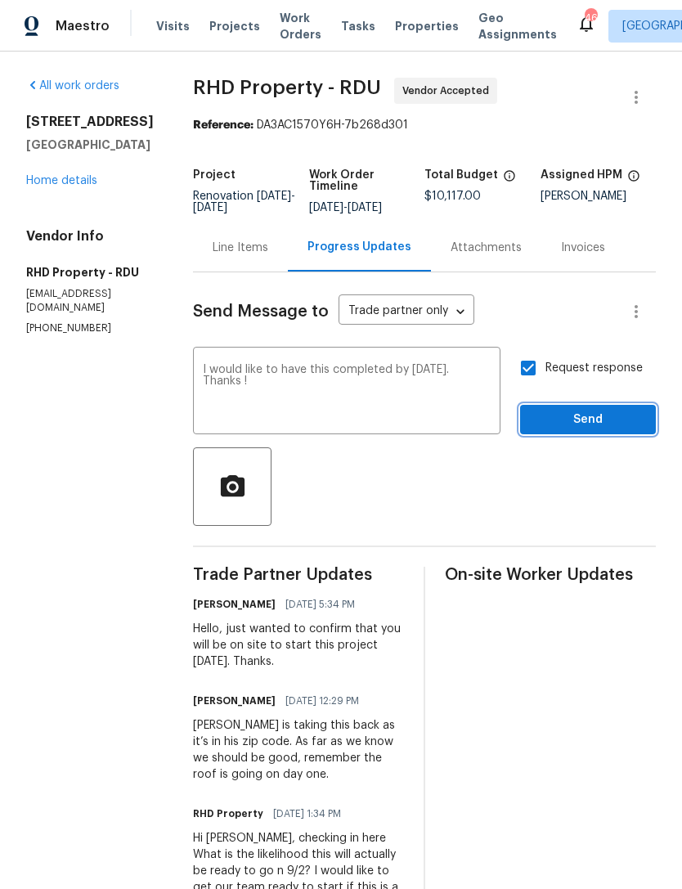
click at [585, 430] on span "Send" at bounding box center [588, 420] width 110 height 20
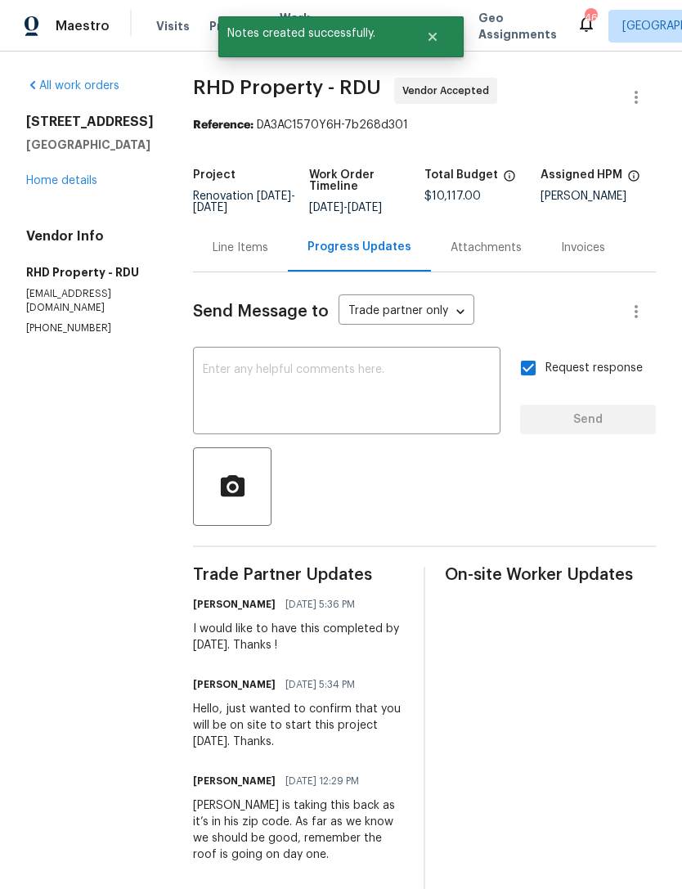
click at [61, 178] on link "Home details" at bounding box center [61, 180] width 71 height 11
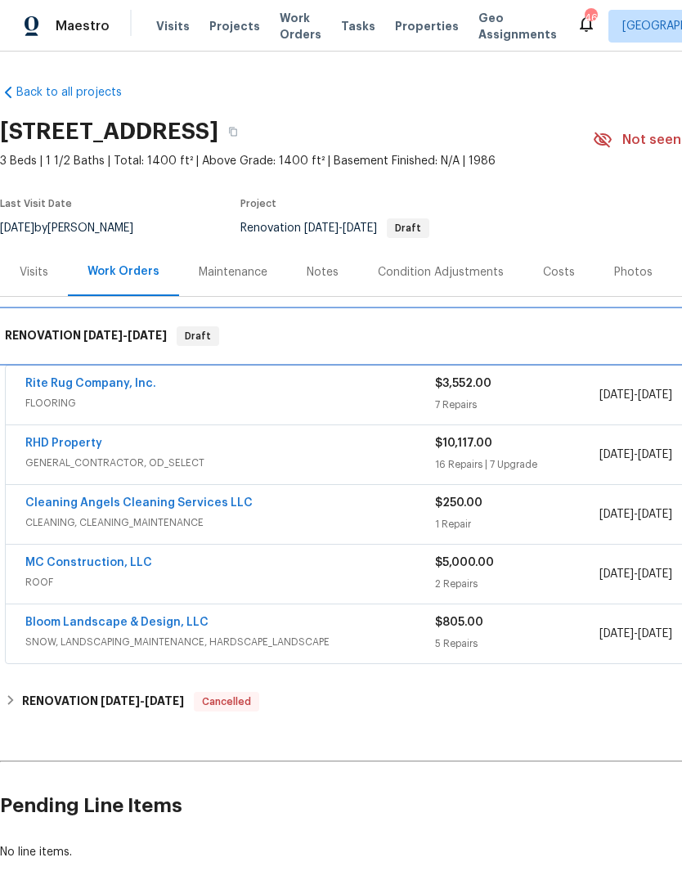
click at [66, 362] on div "RENOVATION 9/2/25 - 9/18/25 Draft" at bounding box center [462, 336] width 924 height 52
click at [83, 358] on div "RENOVATION 9/2/25 - 9/18/25 Draft" at bounding box center [462, 336] width 924 height 52
click at [75, 352] on div "RENOVATION 9/2/25 - 9/18/25 Draft" at bounding box center [462, 336] width 924 height 52
click at [74, 349] on div "RENOVATION 9/2/25 - 9/18/25 Draft" at bounding box center [462, 336] width 924 height 52
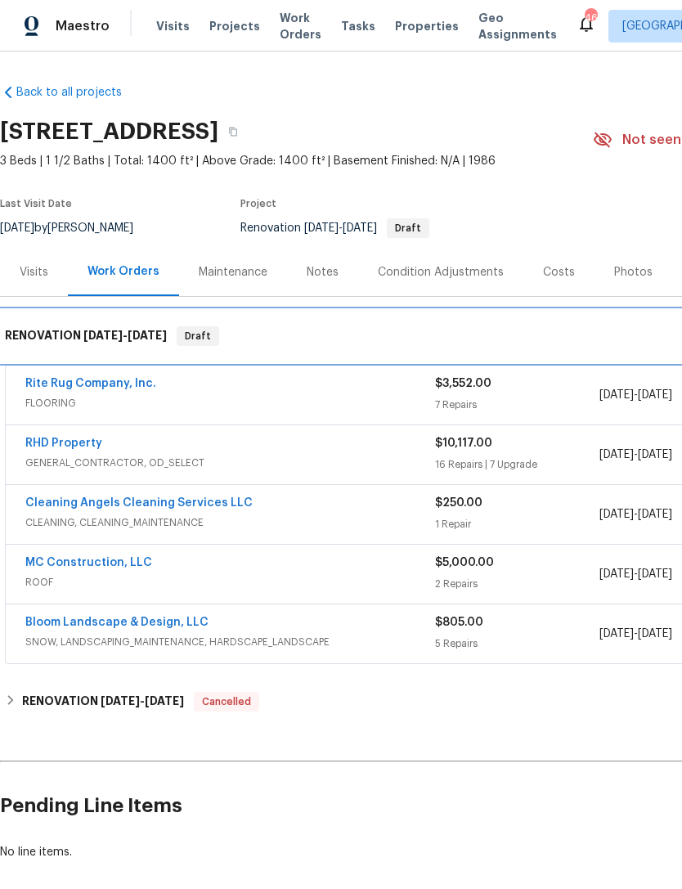
click at [83, 310] on div "RENOVATION 9/2/25 - 9/18/25 Draft" at bounding box center [462, 336] width 924 height 52
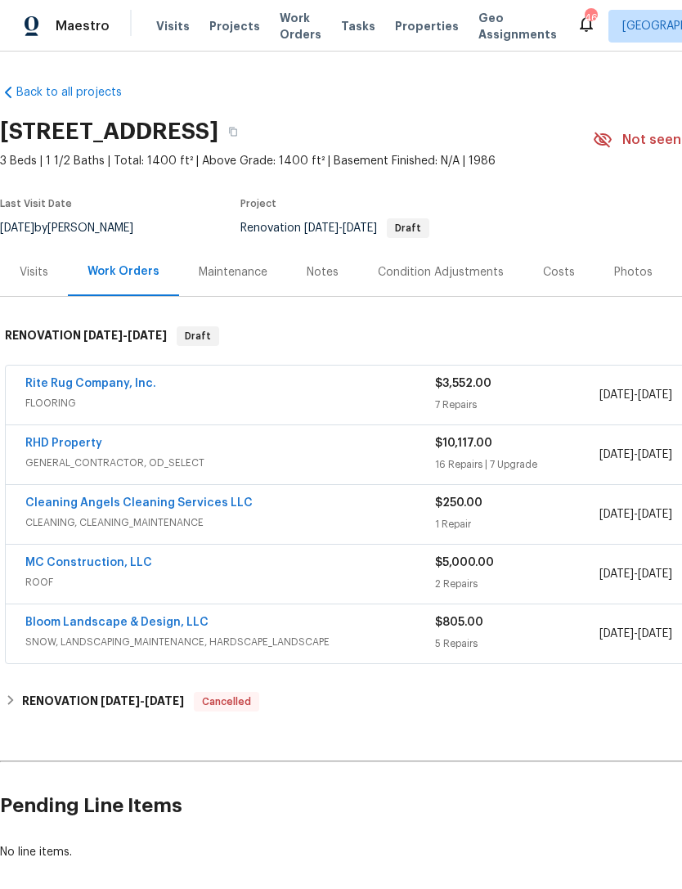
click at [473, 768] on h2 "Pending Line Items" at bounding box center [412, 806] width 824 height 76
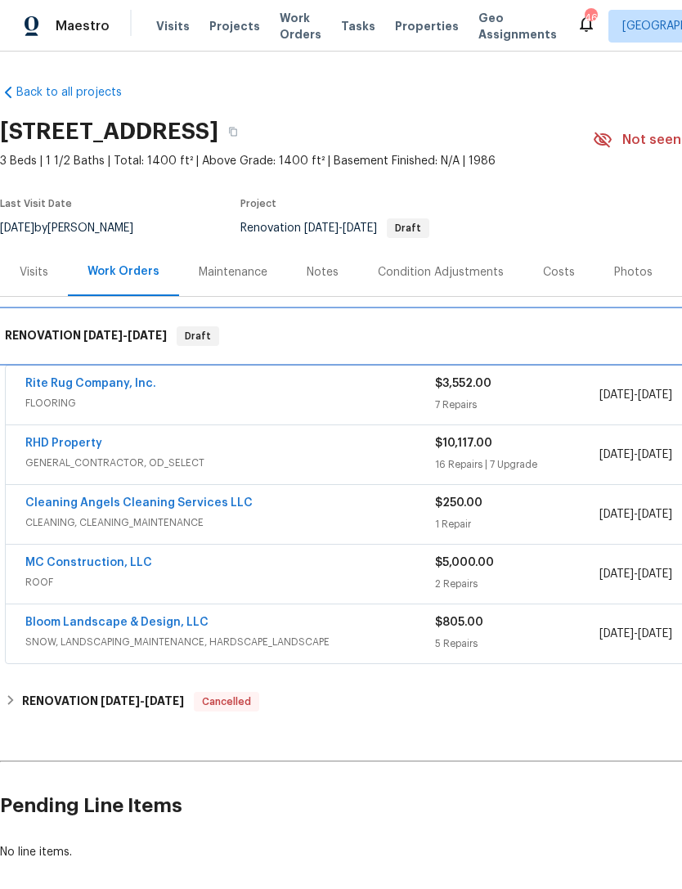
click at [135, 326] on h6 "RENOVATION 9/2/25 - 9/18/25" at bounding box center [86, 336] width 162 height 20
click at [123, 310] on div "RENOVATION 9/2/25 - 9/18/25 Draft" at bounding box center [462, 336] width 924 height 52
click at [122, 310] on div "RENOVATION 9/2/25 - 9/18/25 Draft" at bounding box center [462, 336] width 924 height 52
click at [125, 310] on div "RENOVATION 9/2/25 - 9/18/25 Draft" at bounding box center [462, 336] width 924 height 52
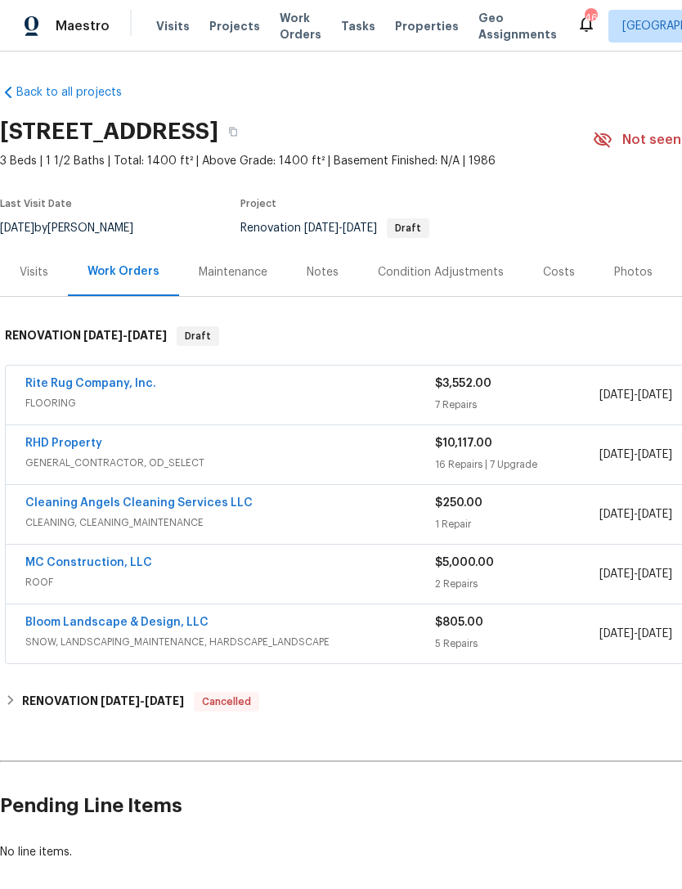
click at [68, 381] on link "Rite Rug Company, Inc." at bounding box center [90, 383] width 131 height 11
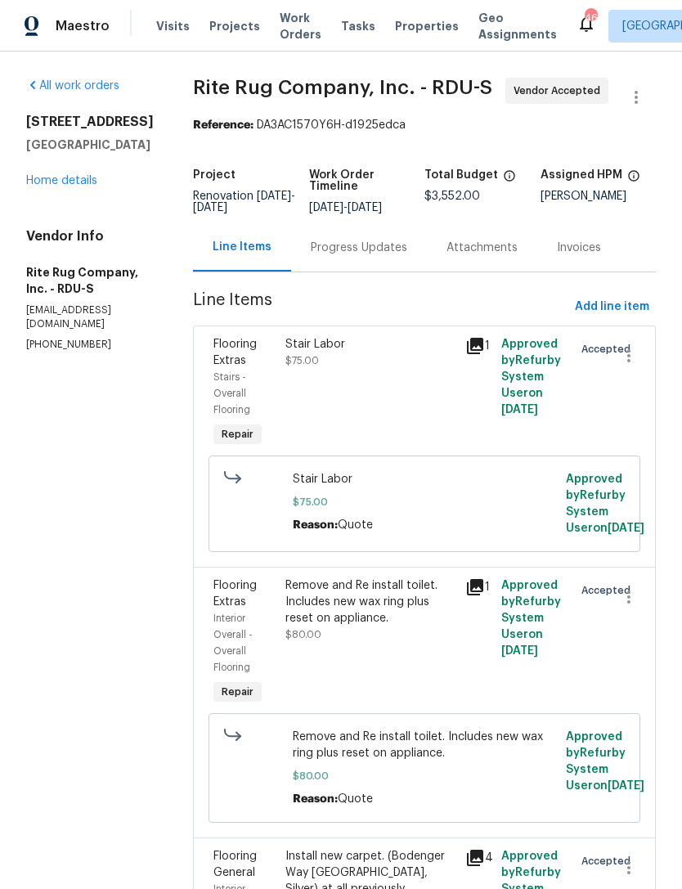
click at [386, 245] on div "Progress Updates" at bounding box center [359, 248] width 97 height 16
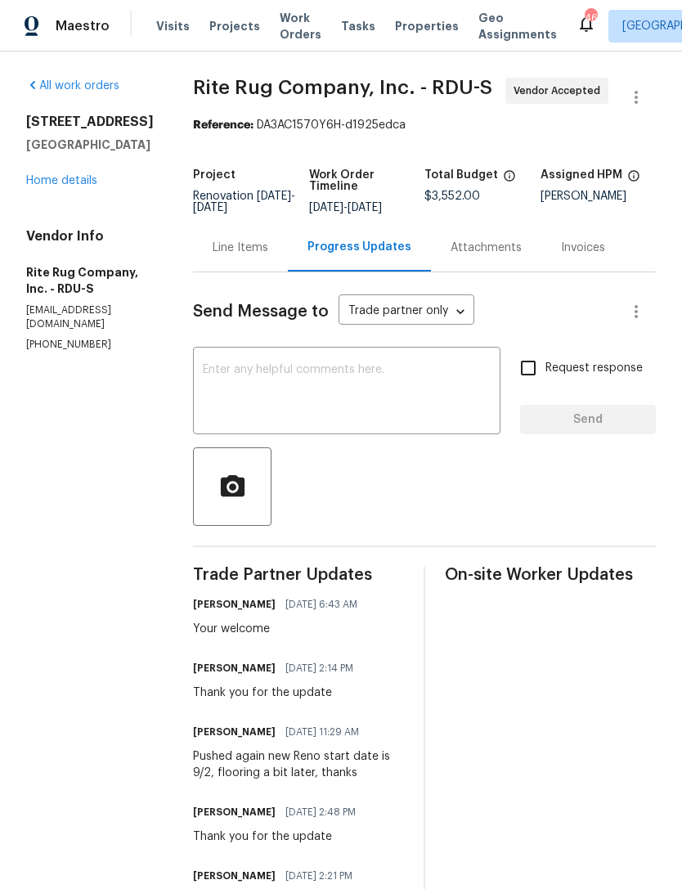
click at [415, 380] on textarea at bounding box center [347, 392] width 288 height 57
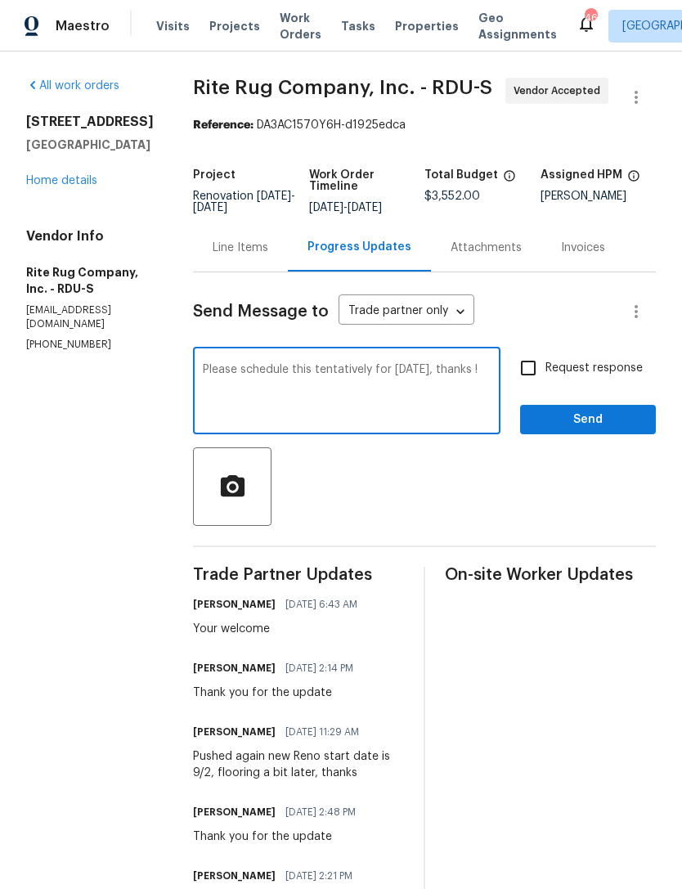
type textarea "Please schedule this tentatively for Thursday Sept 11, thanks !"
click at [527, 375] on input "Request response" at bounding box center [528, 368] width 34 height 34
checkbox input "true"
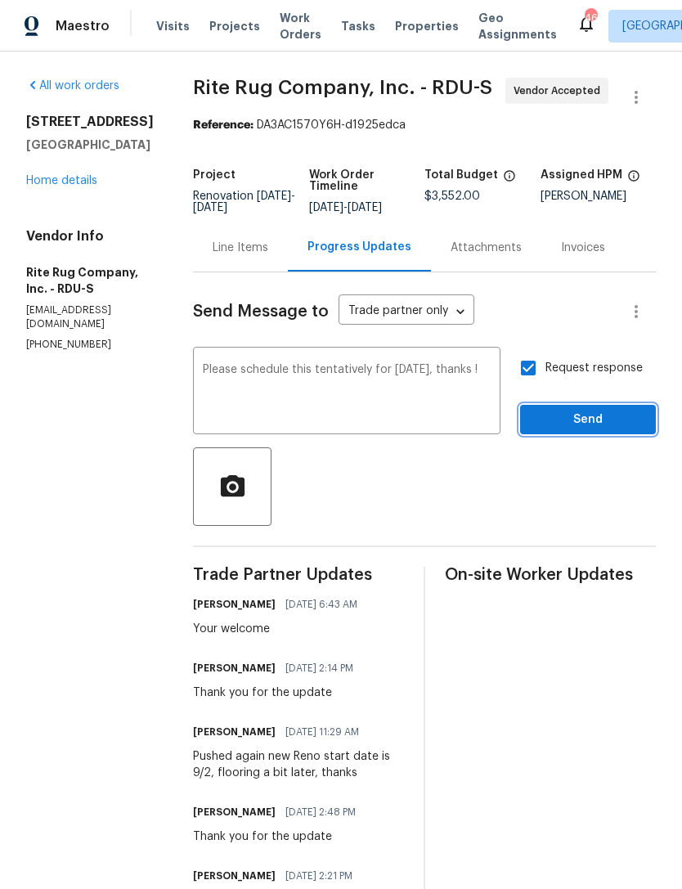
click at [584, 406] on button "Send" at bounding box center [588, 420] width 136 height 30
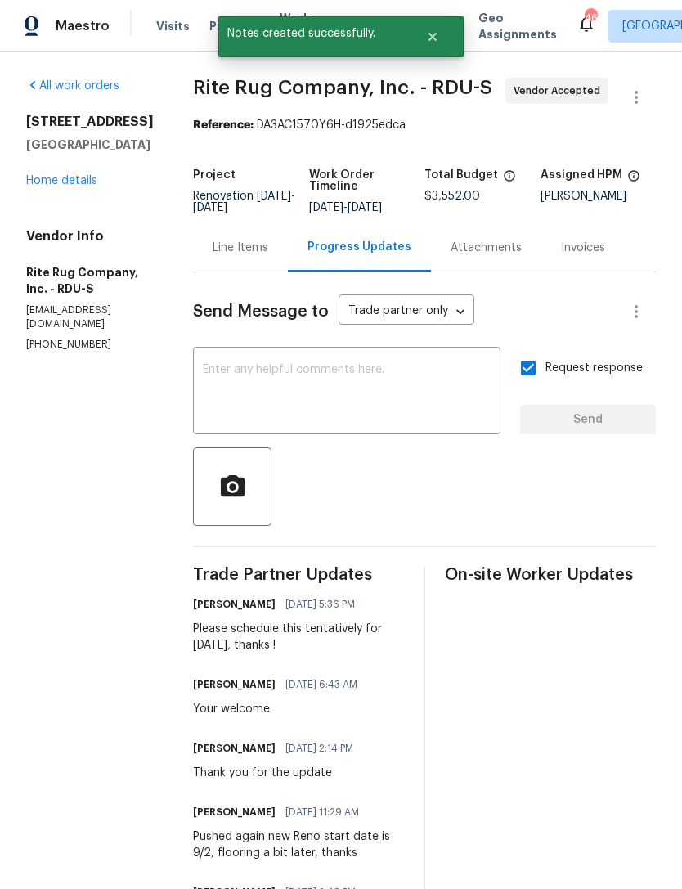
click at [79, 181] on link "Home details" at bounding box center [61, 180] width 71 height 11
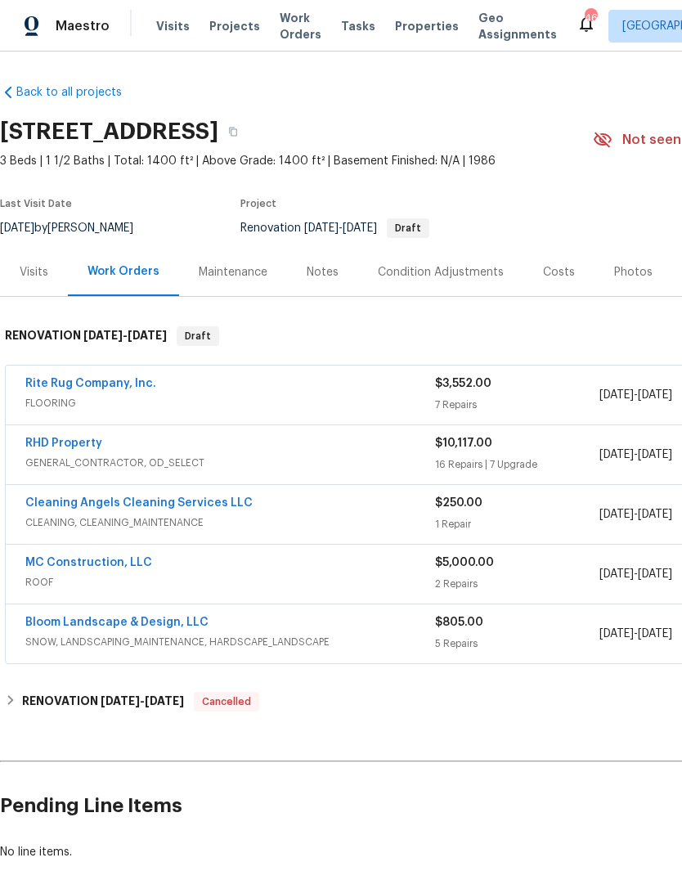
click at [213, 506] on link "Cleaning Angels Cleaning Services LLC" at bounding box center [138, 502] width 227 height 11
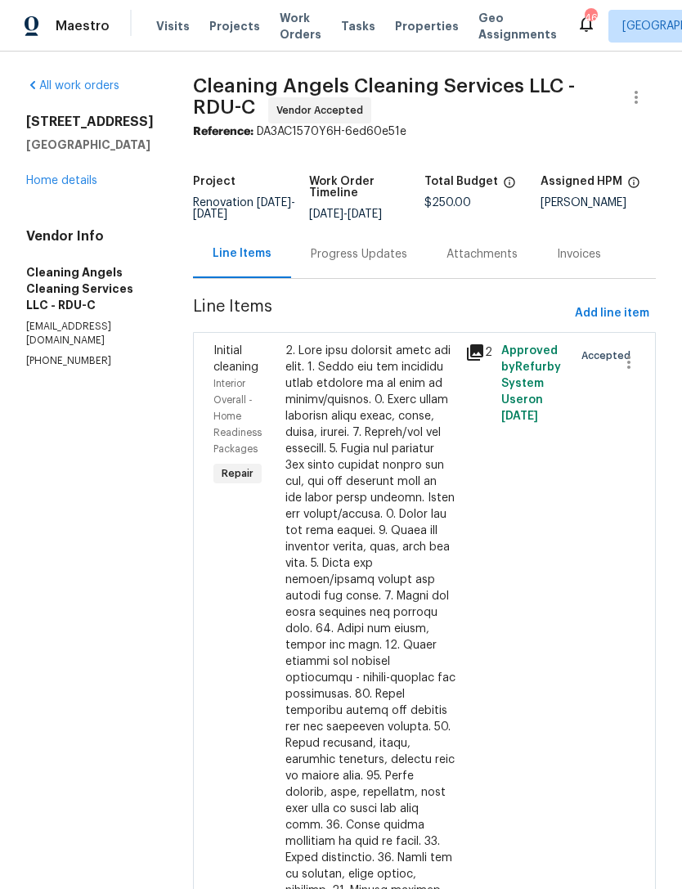
click at [381, 260] on div "Progress Updates" at bounding box center [359, 254] width 97 height 16
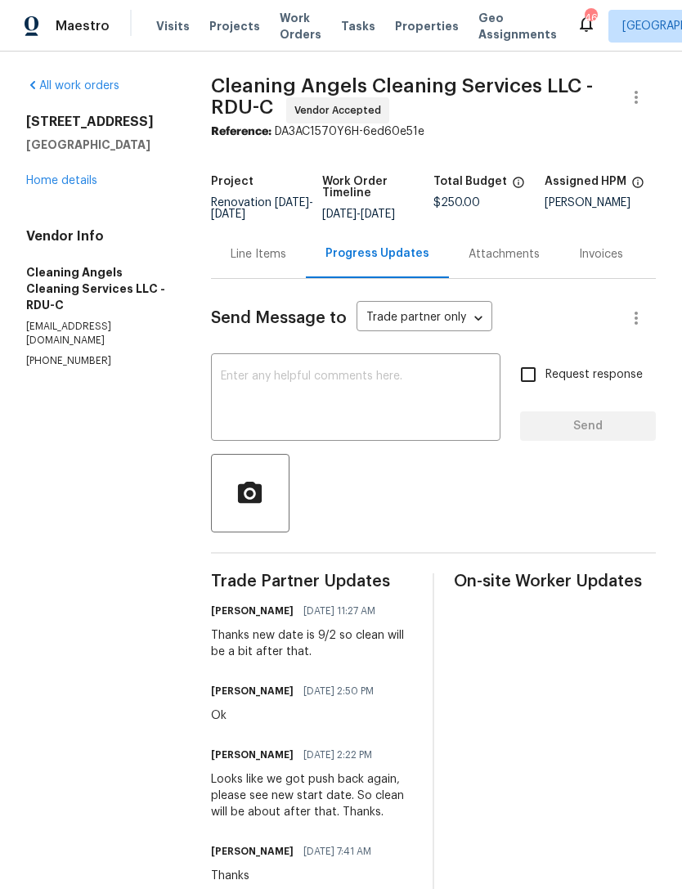
click at [386, 408] on textarea at bounding box center [356, 399] width 270 height 57
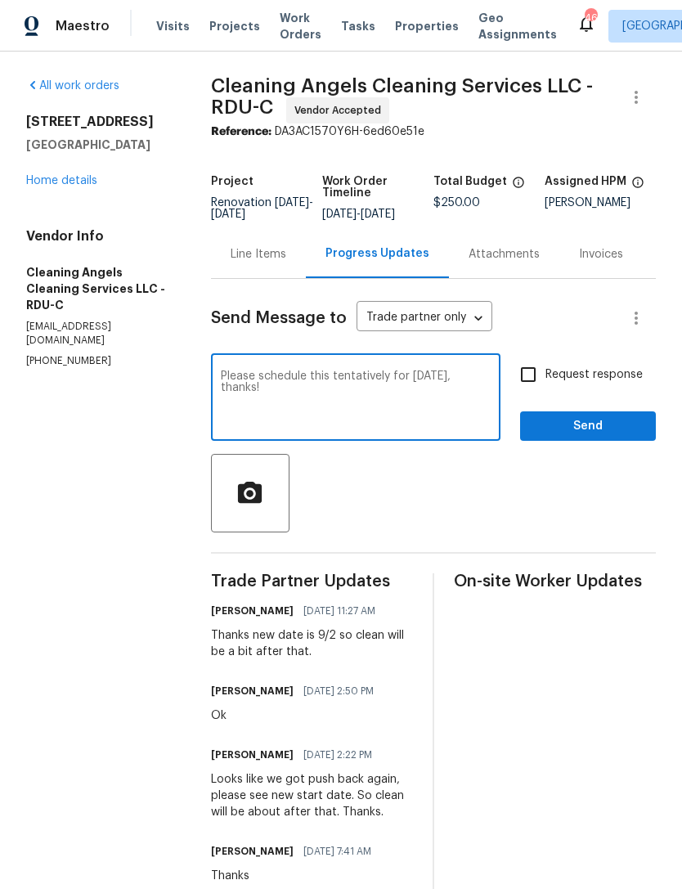
type textarea "Please schedule this tentatively for Friday September 12, thanks!"
click at [537, 384] on input "Request response" at bounding box center [528, 374] width 34 height 34
checkbox input "true"
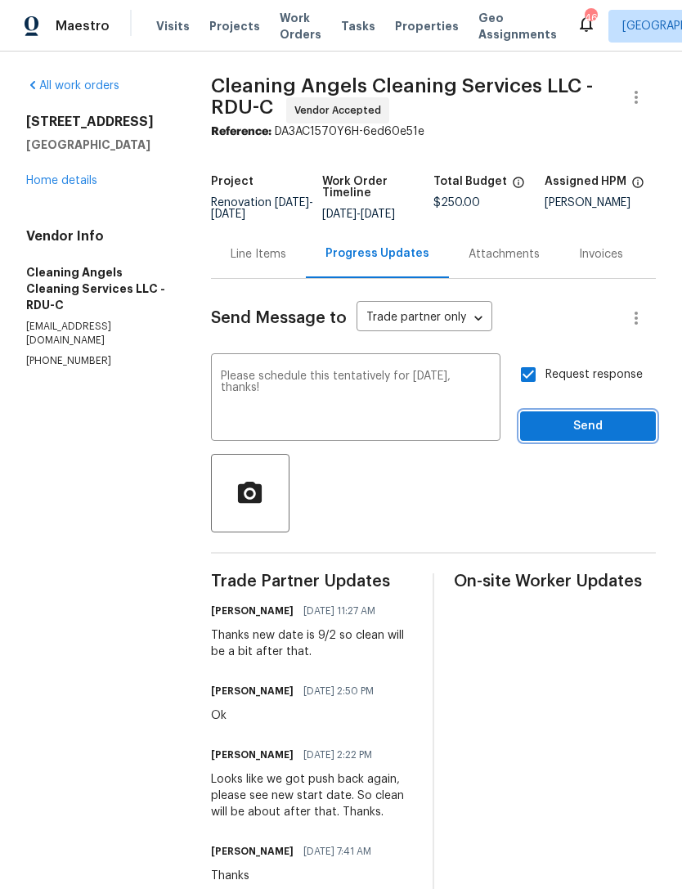
click at [580, 442] on button "Send" at bounding box center [588, 426] width 136 height 30
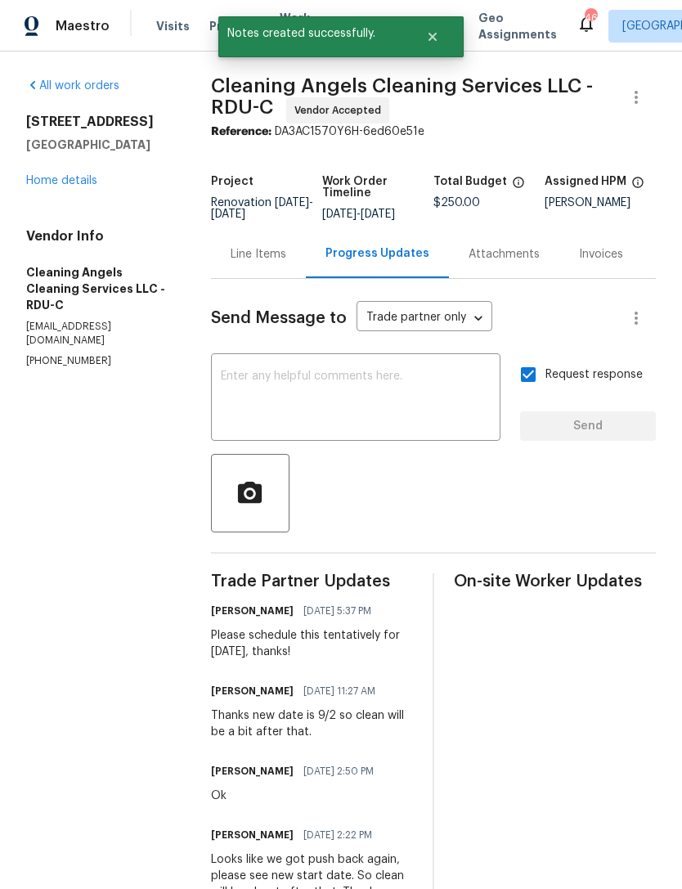
click at [55, 179] on link "Home details" at bounding box center [61, 180] width 71 height 11
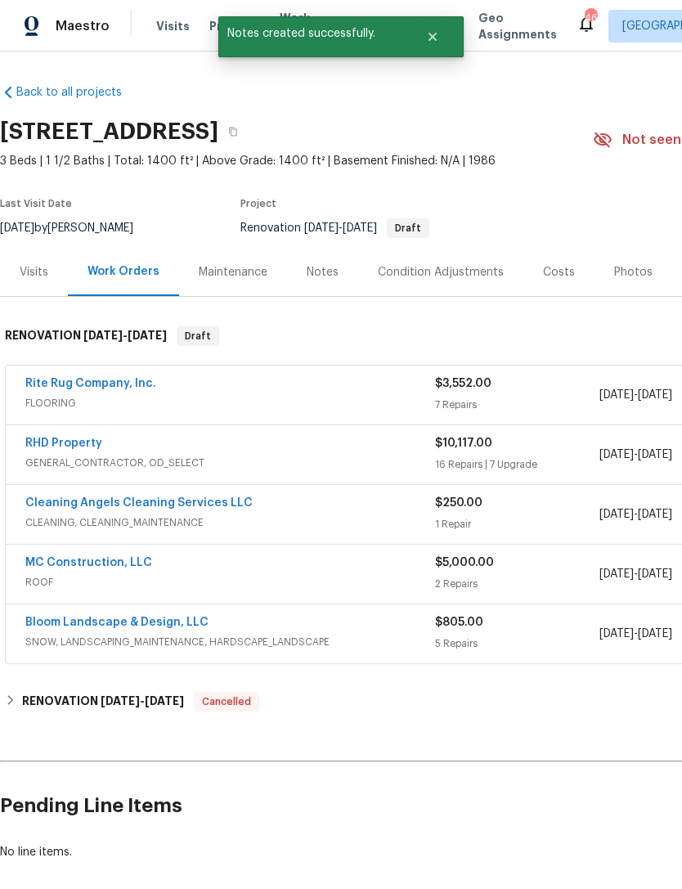
click at [326, 280] on div "Notes" at bounding box center [323, 272] width 32 height 16
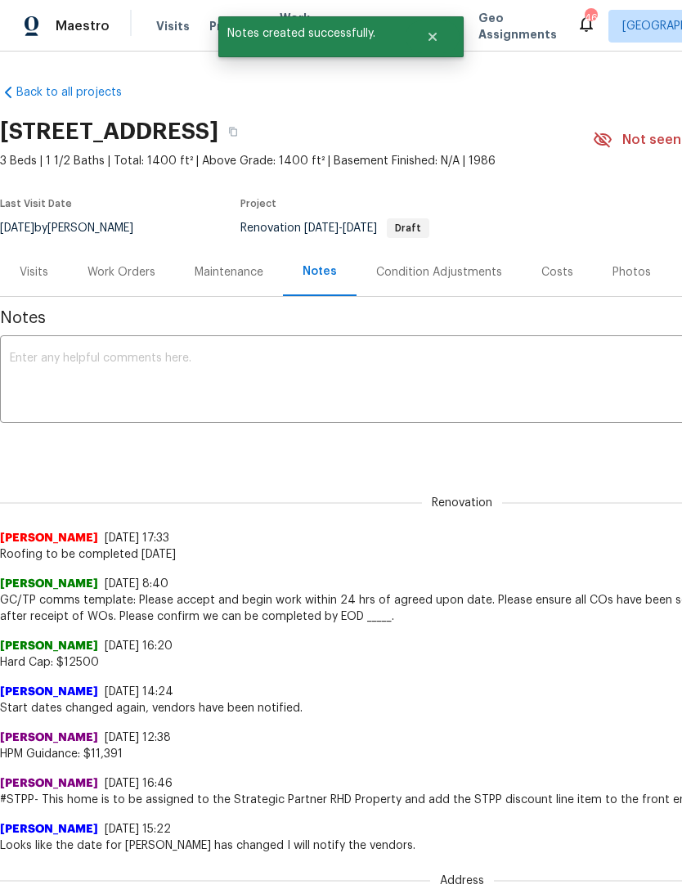
click at [537, 382] on textarea at bounding box center [462, 381] width 905 height 57
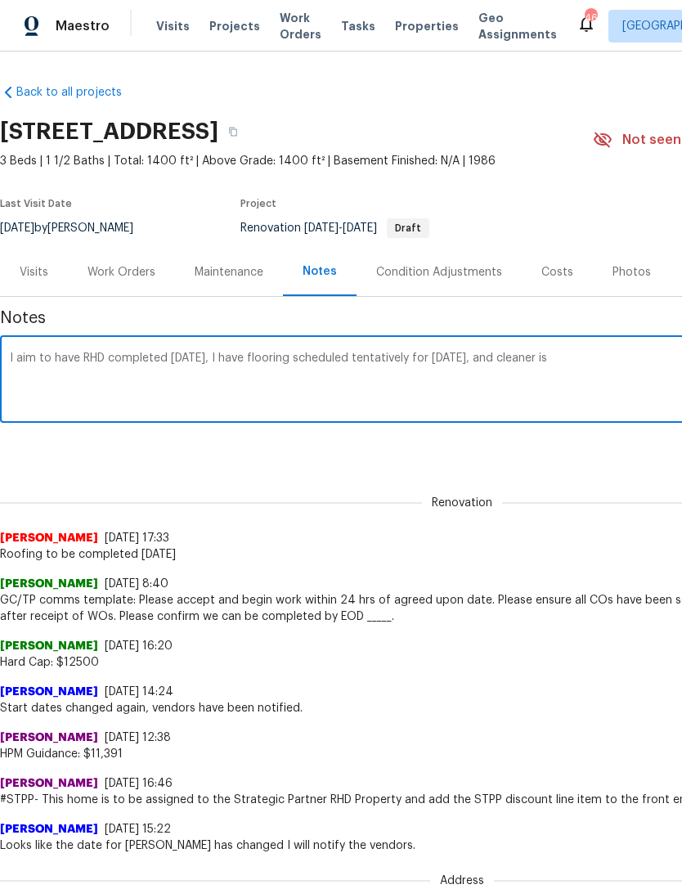
scroll to position [0, 242]
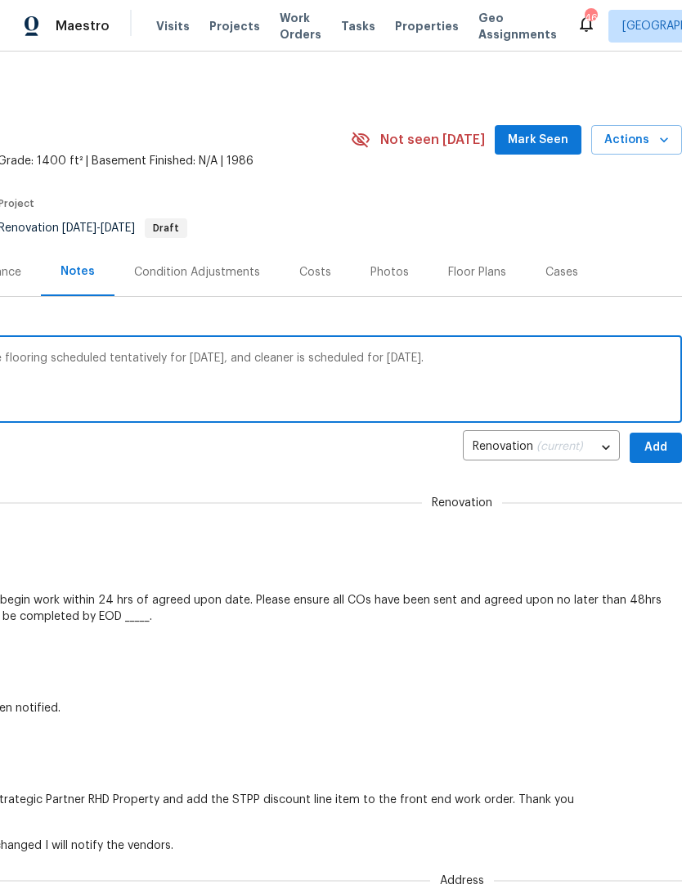
type textarea "I aim to have RHD completed [DATE], I have flooring scheduled tentatively for […"
click at [653, 439] on span "Add" at bounding box center [656, 448] width 26 height 20
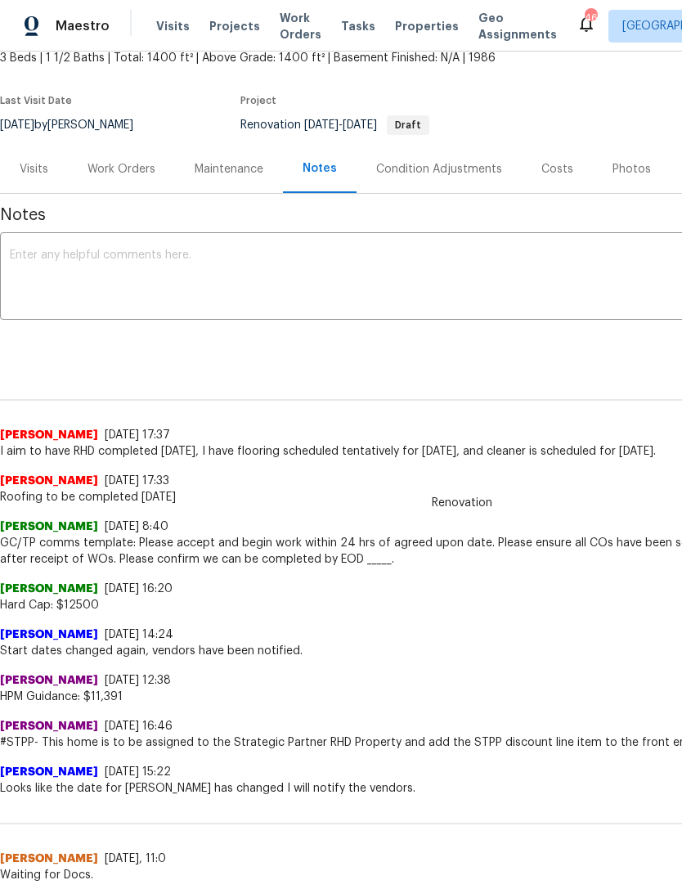
scroll to position [103, 0]
click at [120, 187] on div "Work Orders" at bounding box center [121, 169] width 107 height 48
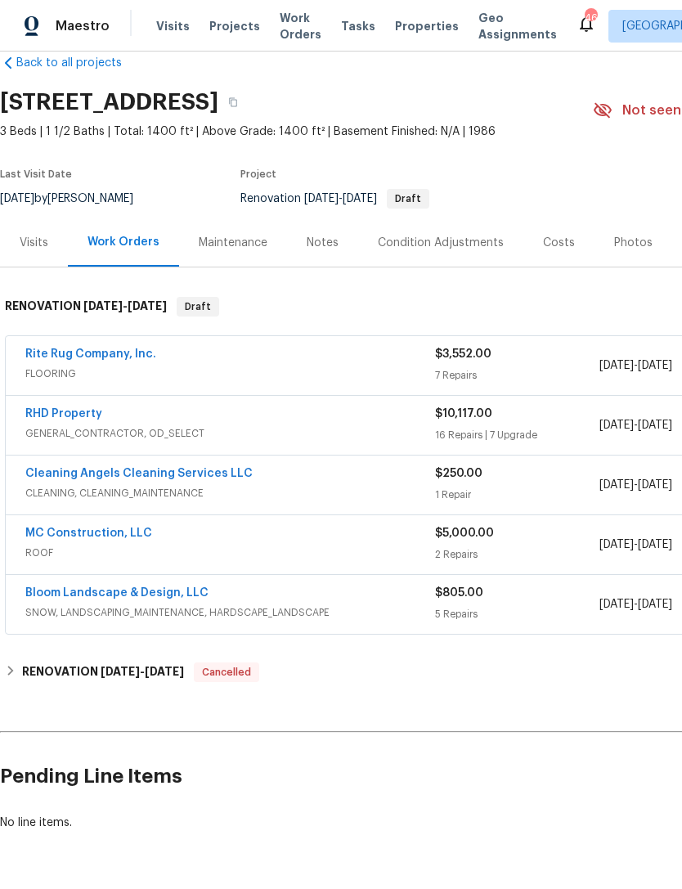
scroll to position [29, 0]
click at [117, 596] on link "Bloom Landscape & Design, LLC" at bounding box center [116, 592] width 183 height 11
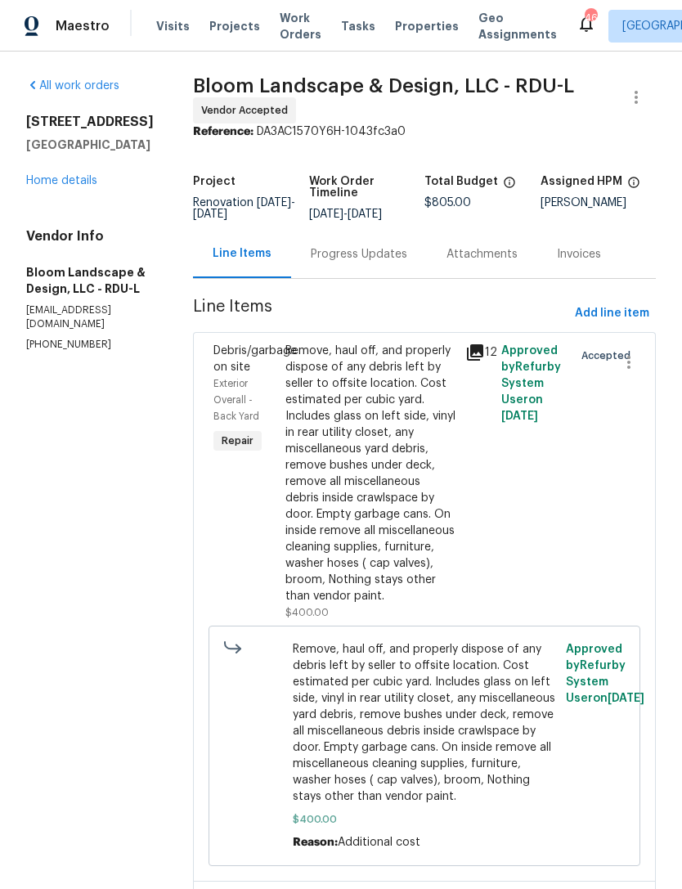
click at [375, 247] on div "Progress Updates" at bounding box center [359, 254] width 97 height 16
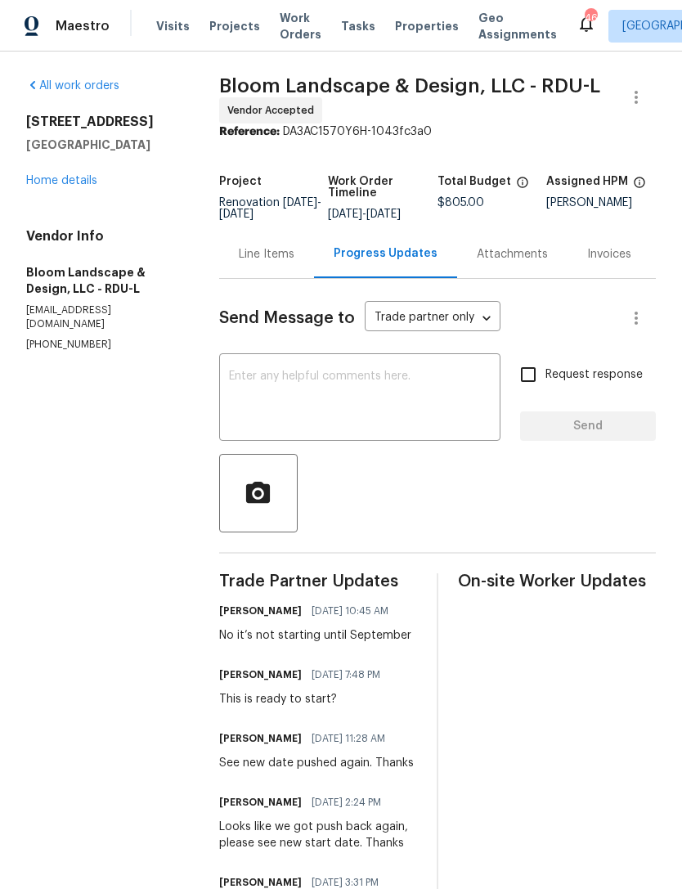
click at [402, 416] on textarea at bounding box center [360, 399] width 262 height 57
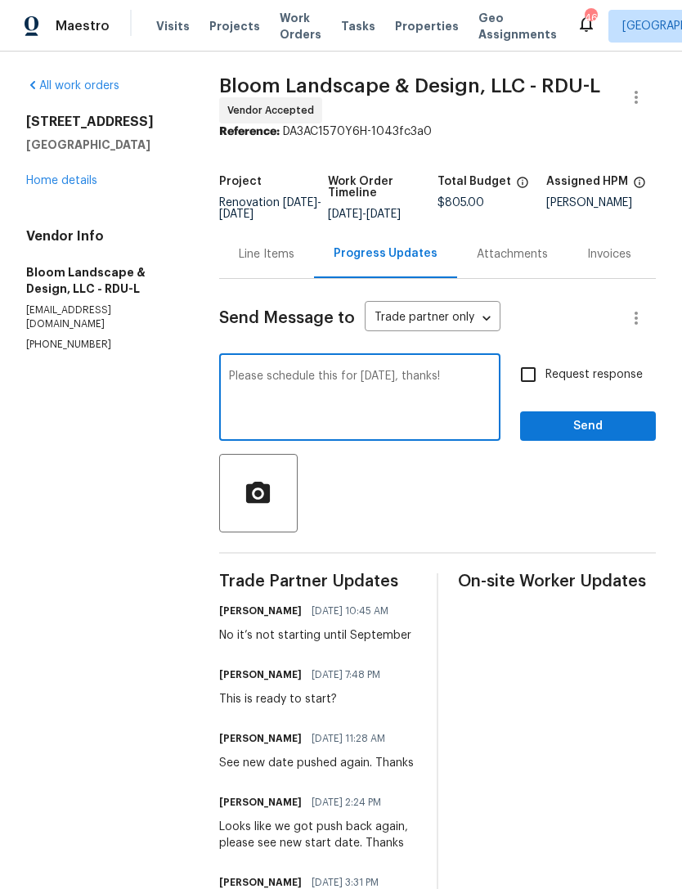
type textarea "Please schedule this for Thursday Sept 11, thanks!"
click at [546, 391] on input "Request response" at bounding box center [528, 374] width 34 height 34
checkbox input "true"
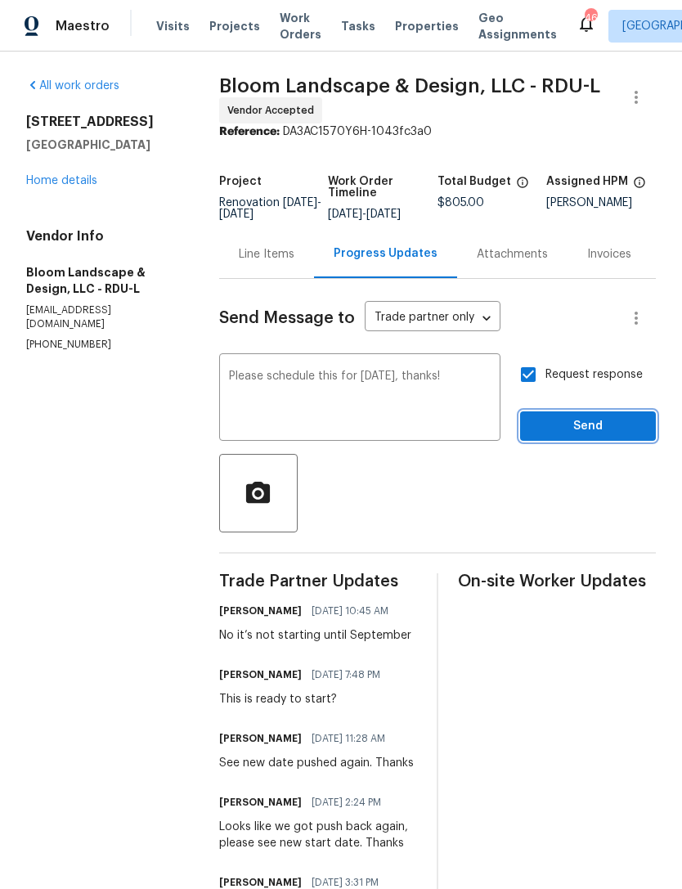
click at [597, 437] on span "Send" at bounding box center [588, 426] width 110 height 20
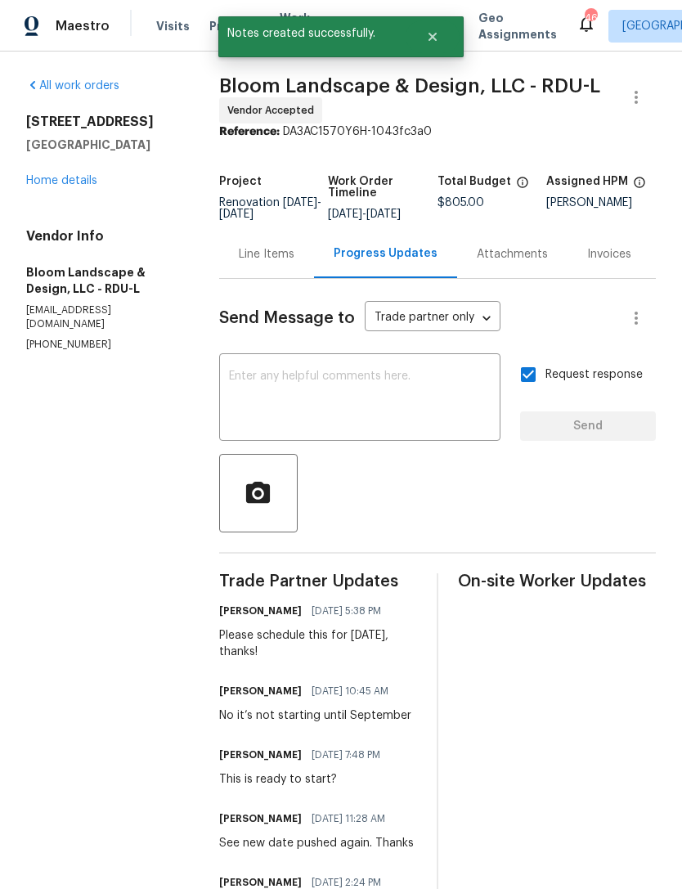
click at [57, 179] on link "Home details" at bounding box center [61, 180] width 71 height 11
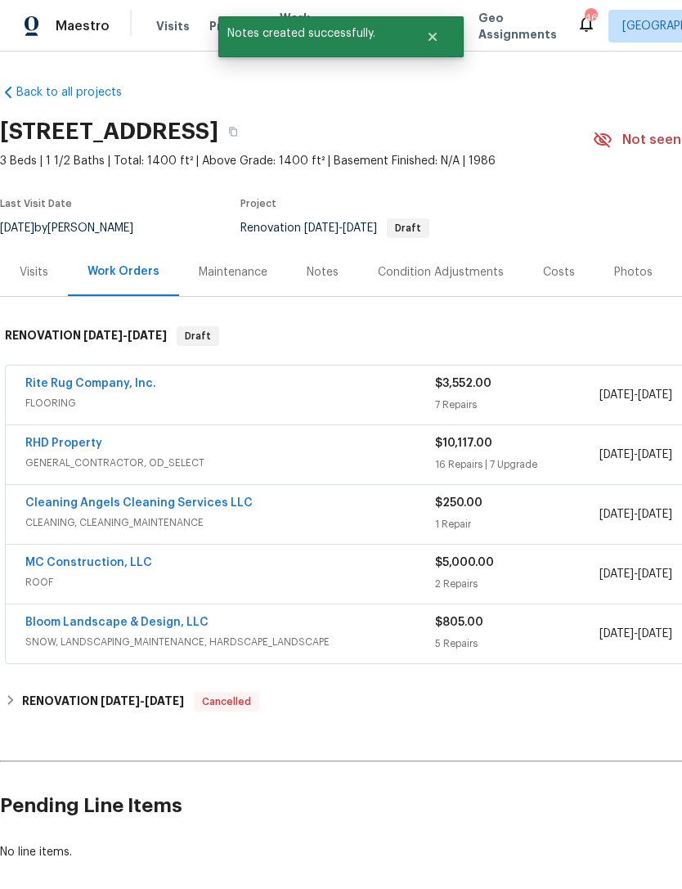
click at [313, 282] on div "Notes" at bounding box center [322, 272] width 71 height 48
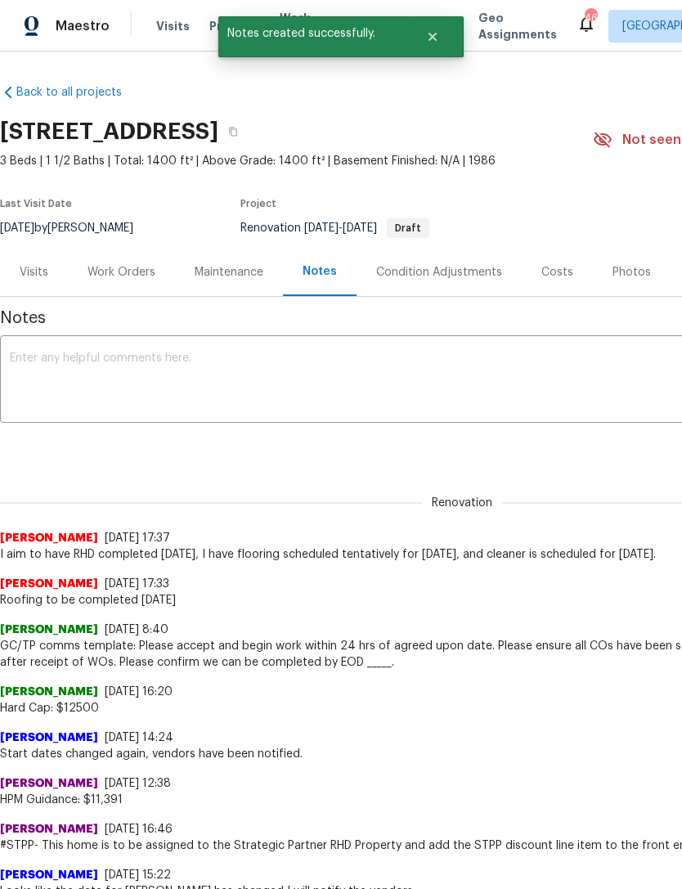
click at [560, 379] on textarea at bounding box center [462, 381] width 905 height 57
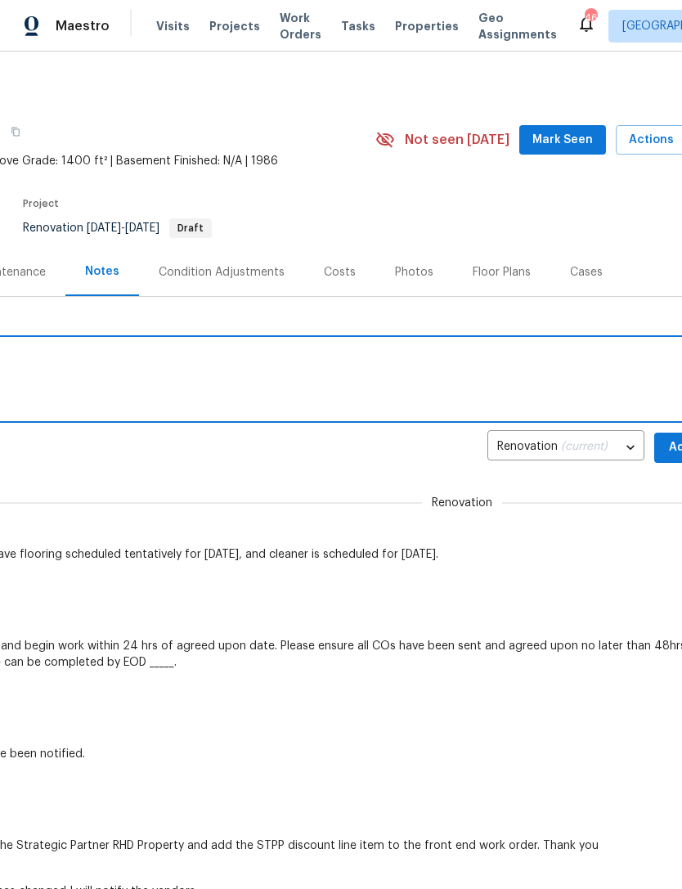
scroll to position [1, 218]
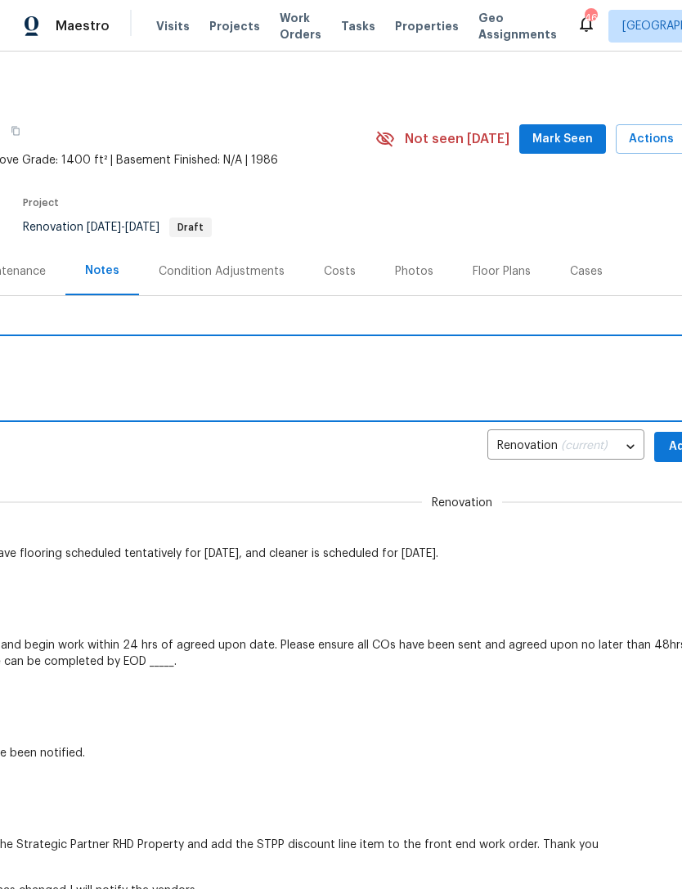
type textarea "Landscaping scheduled for [DATE]."
click at [662, 445] on button "Add" at bounding box center [680, 447] width 52 height 30
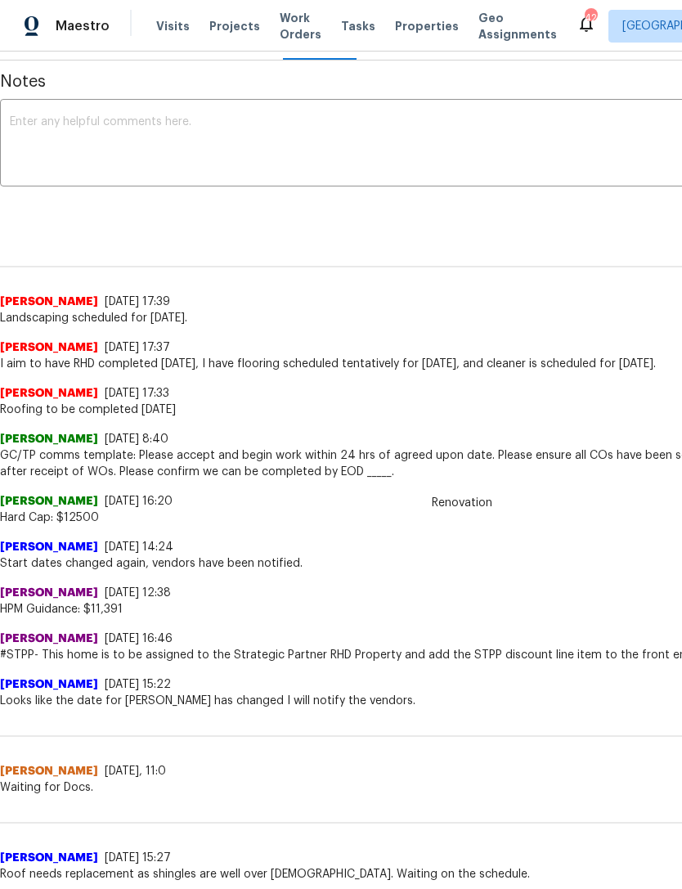
scroll to position [236, 0]
click at [474, 511] on span "Hard Cap: $12500" at bounding box center [462, 518] width 924 height 16
click at [473, 510] on span "Hard Cap: $12500" at bounding box center [462, 518] width 924 height 16
